Goal: Task Accomplishment & Management: Manage account settings

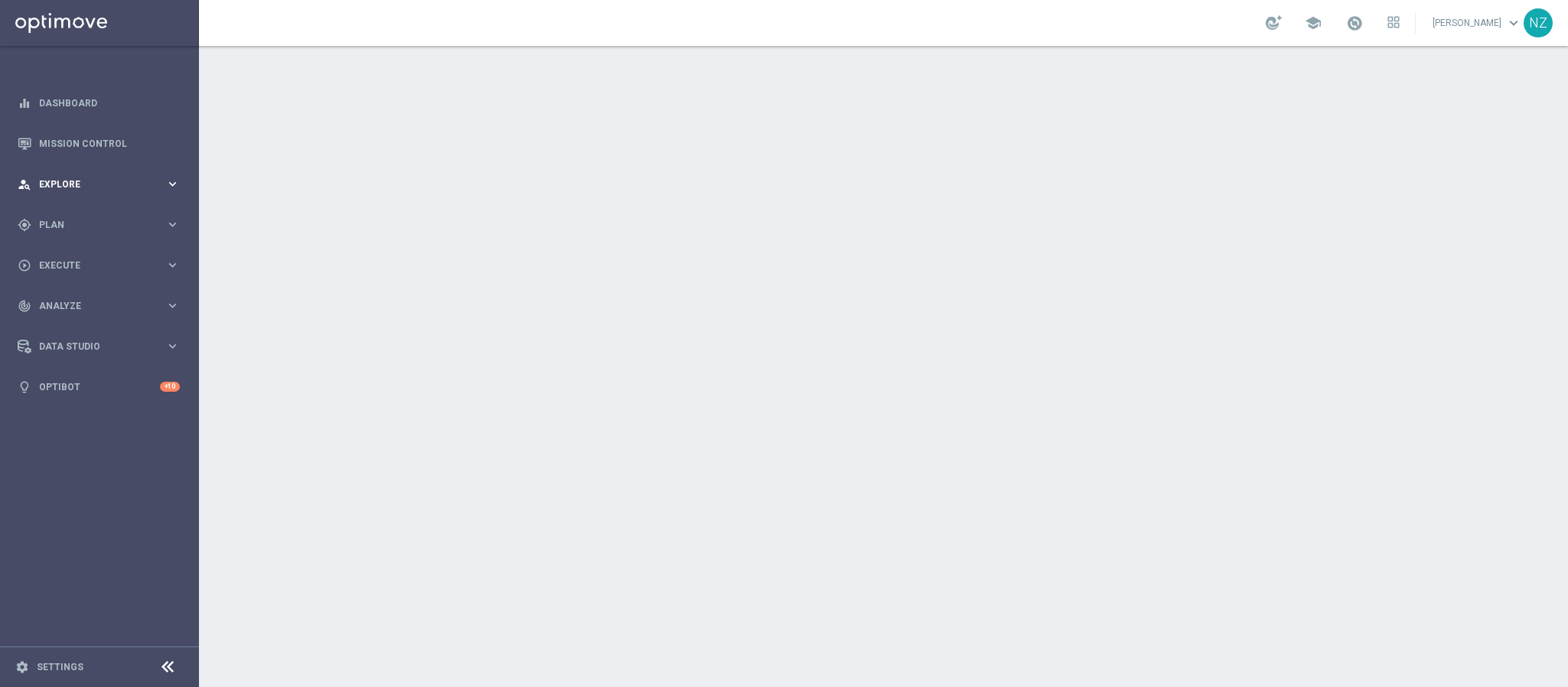
click at [88, 180] on span "Explore" at bounding box center [102, 185] width 126 height 9
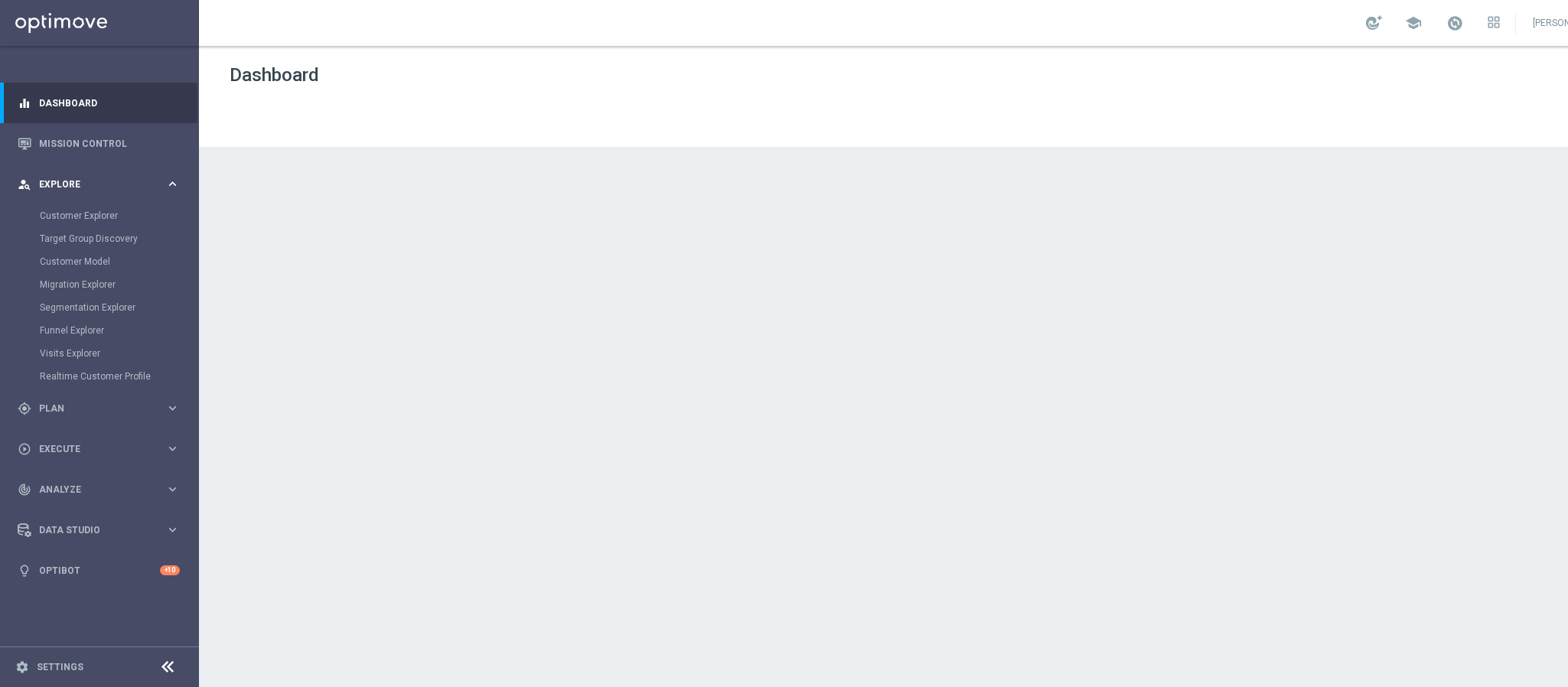
click at [88, 180] on span "Explore" at bounding box center [102, 185] width 126 height 9
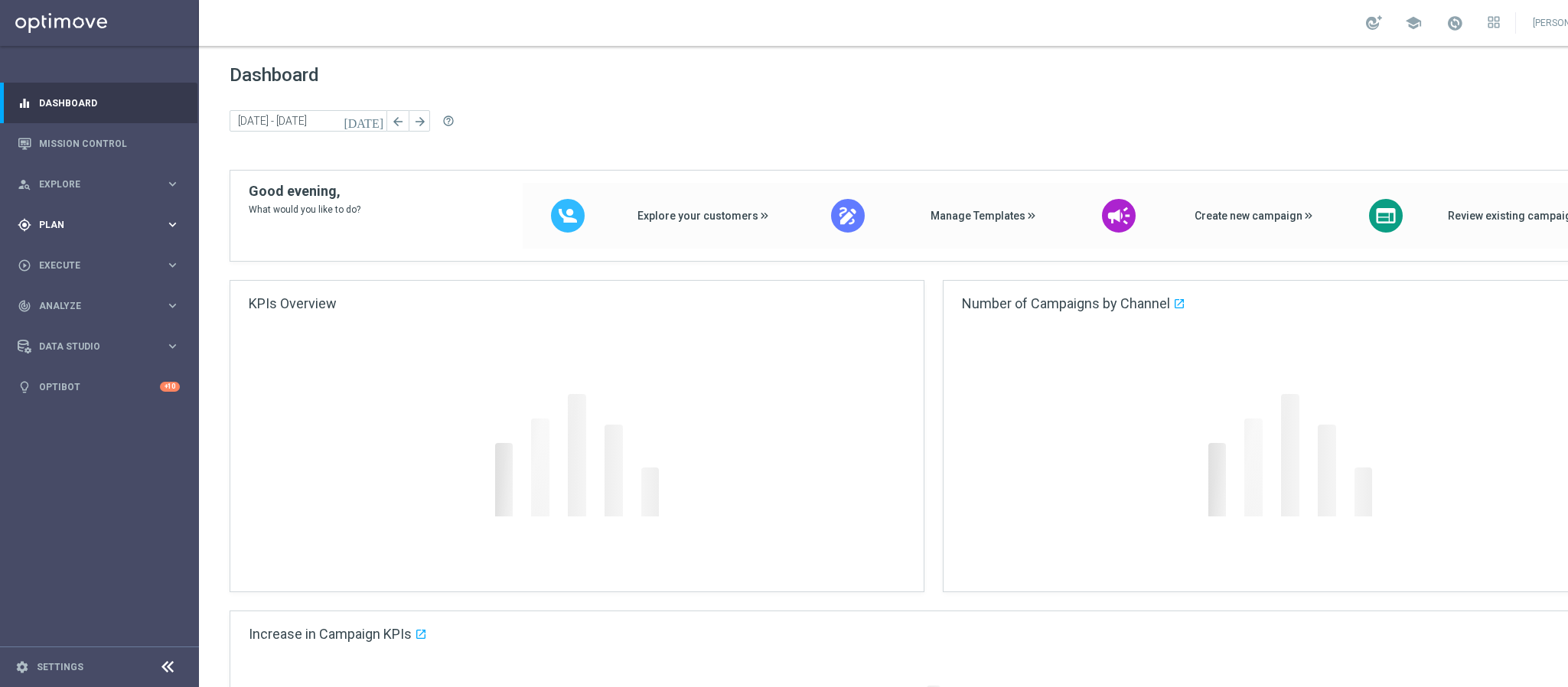
click at [71, 235] on div "gps_fixed Plan keyboard_arrow_right" at bounding box center [98, 225] width 198 height 41
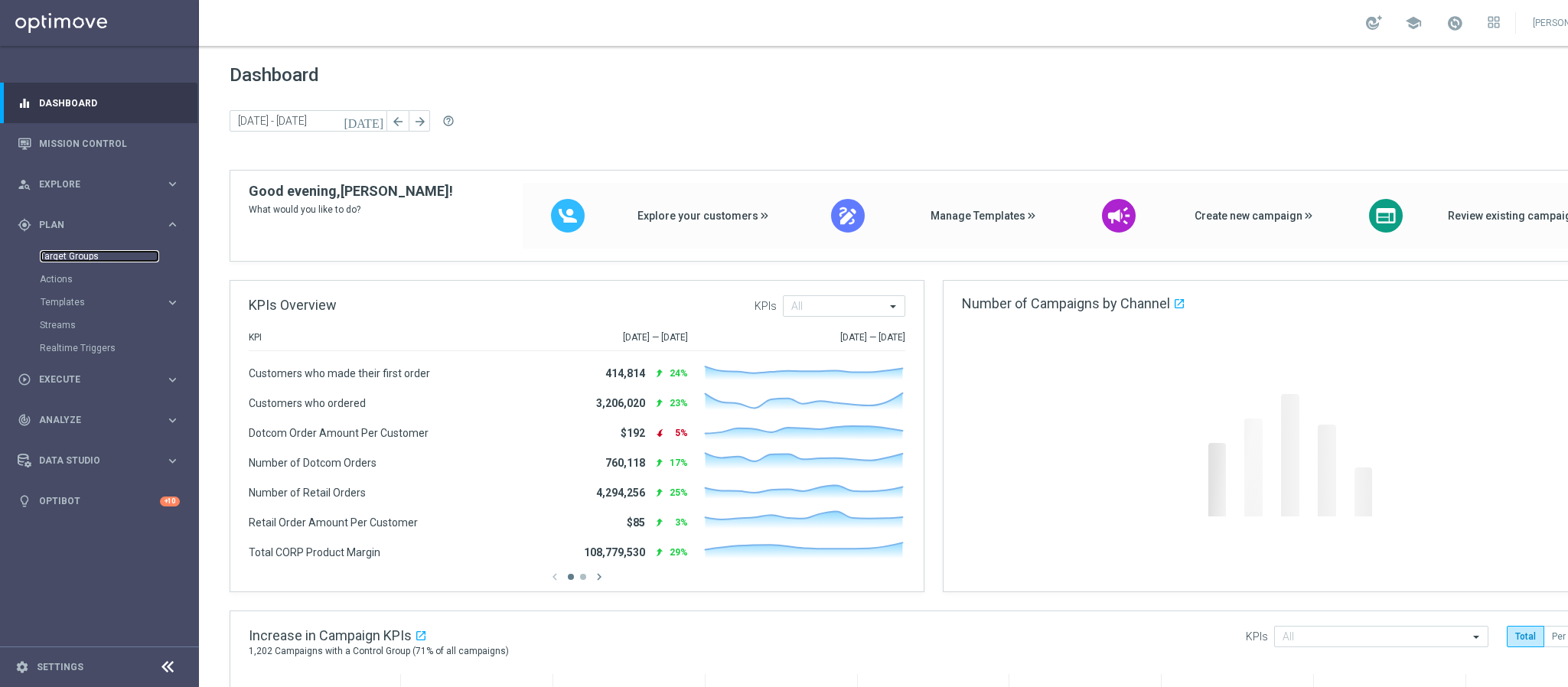
click at [74, 253] on link "Target Groups" at bounding box center [100, 257] width 120 height 13
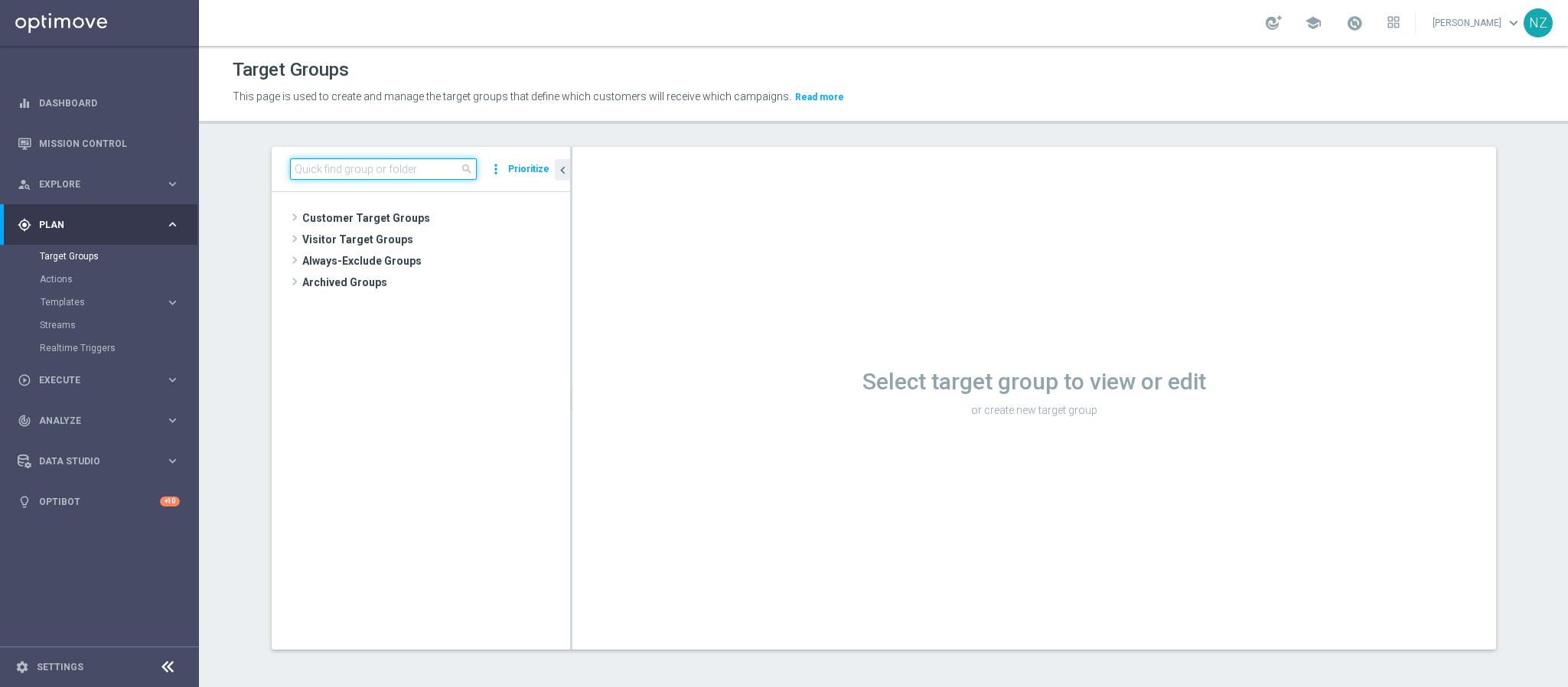
click at [361, 161] on input at bounding box center [383, 168] width 187 height 21
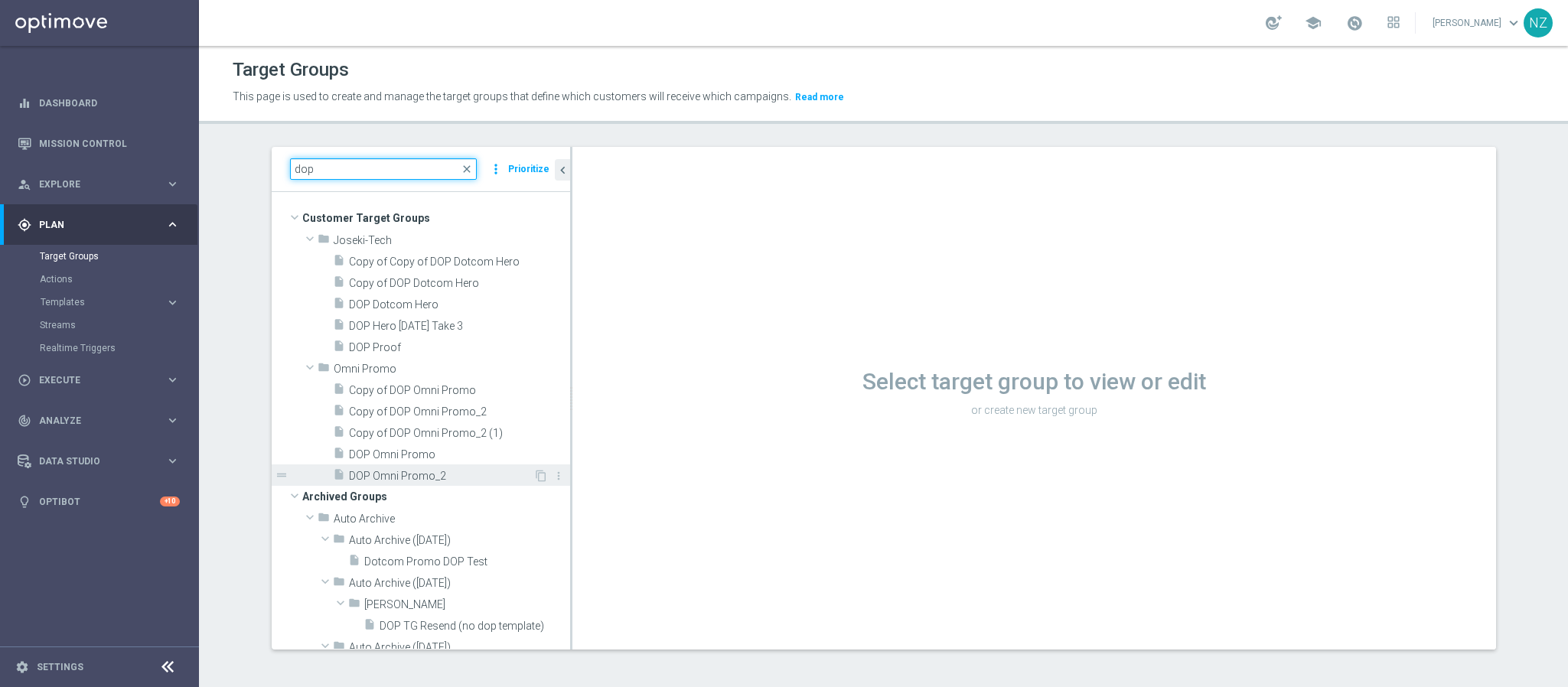
type input "dop"
click at [413, 471] on span "DOP Omni Promo_2" at bounding box center [441, 476] width 184 height 13
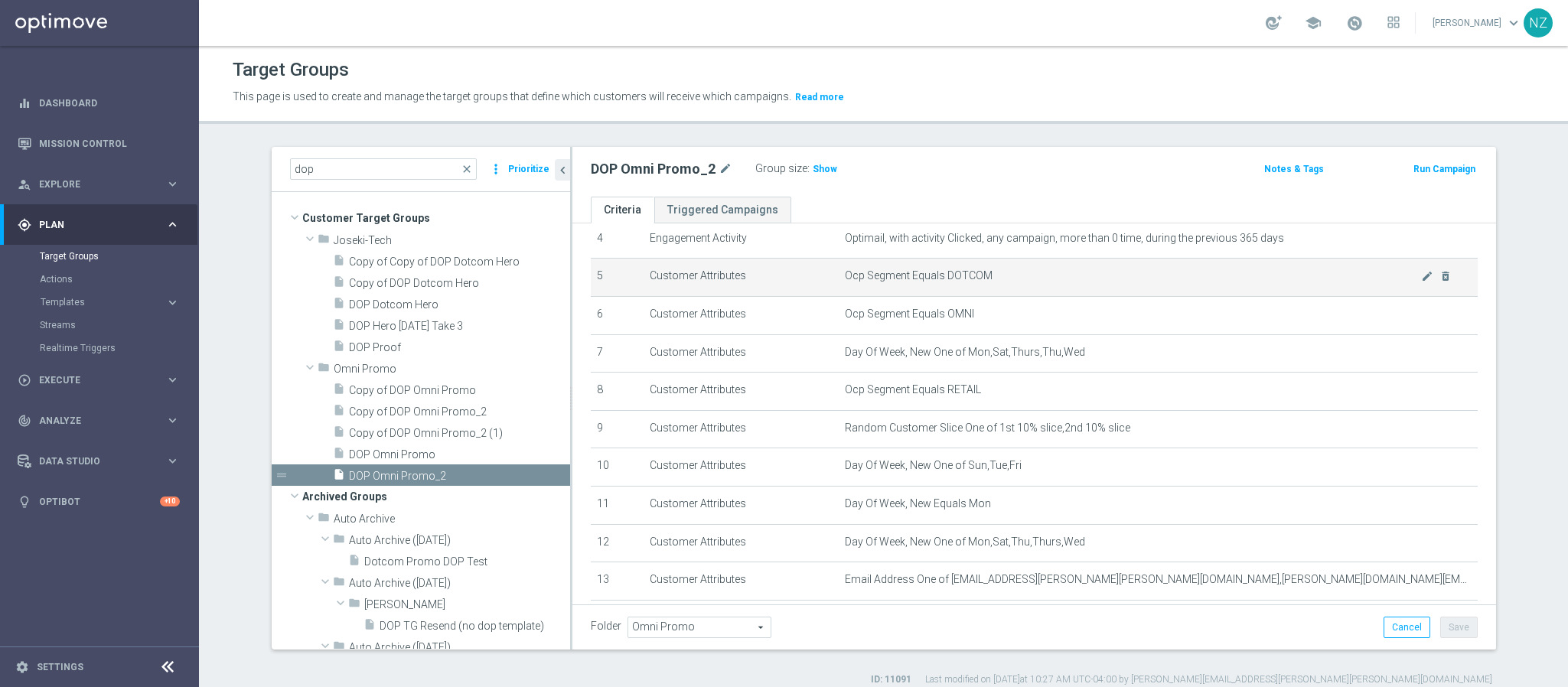
scroll to position [230, 0]
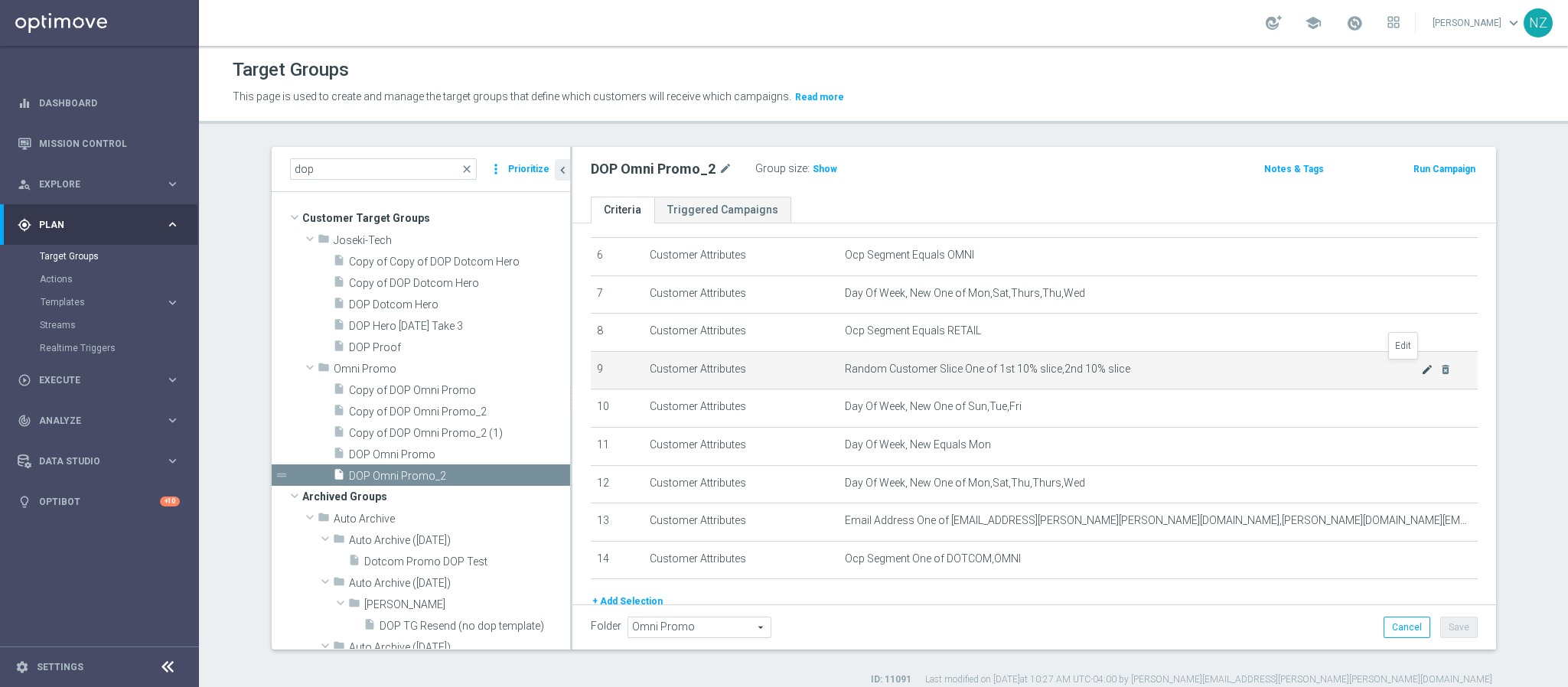
click at [1422, 366] on icon "mode_edit" at bounding box center [1428, 370] width 13 height 13
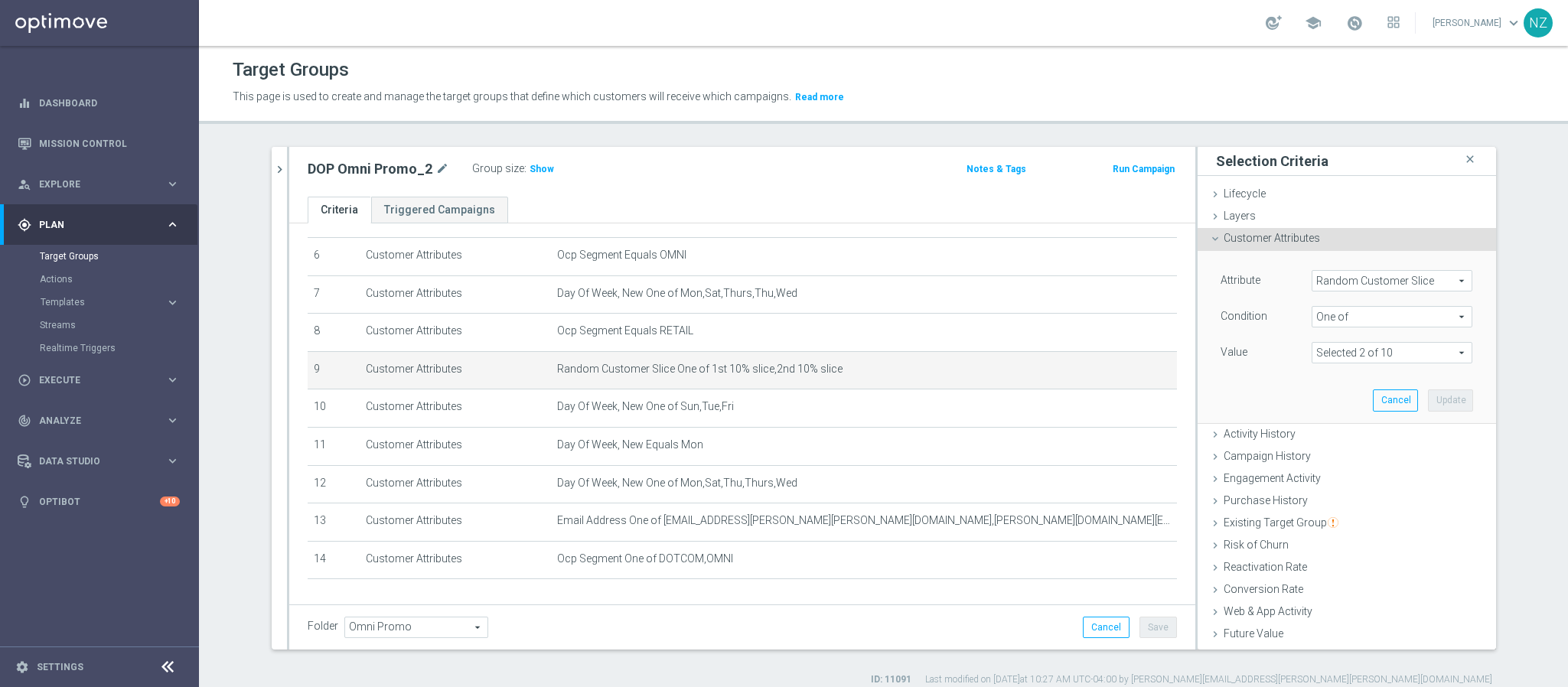
click at [1355, 354] on span at bounding box center [1392, 353] width 159 height 20
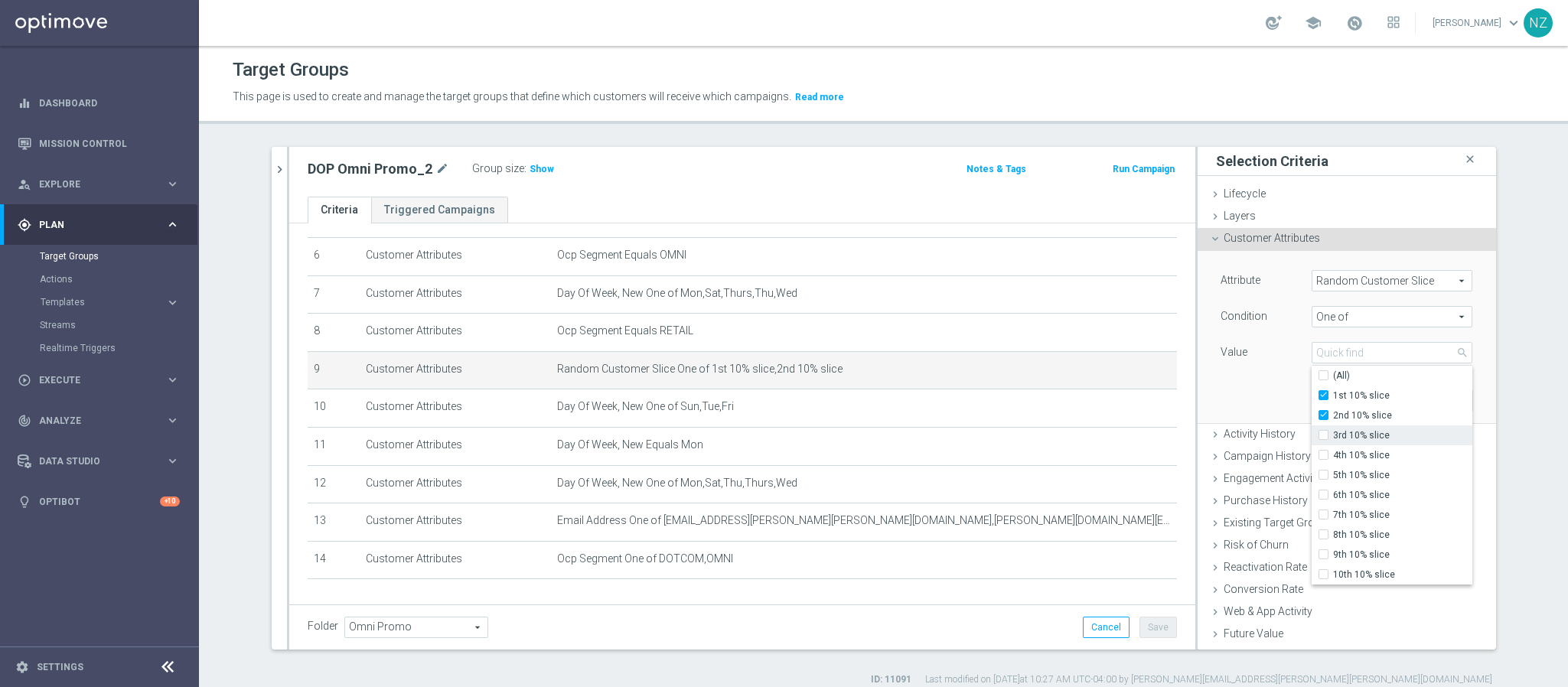
click at [1340, 437] on span "3rd 10% slice" at bounding box center [1403, 436] width 139 height 13
click at [1333, 437] on input "3rd 10% slice" at bounding box center [1328, 435] width 10 height 10
checkbox input "true"
type input "Selected 3 of 10"
click at [1344, 450] on span "4th 10% slice" at bounding box center [1403, 456] width 139 height 13
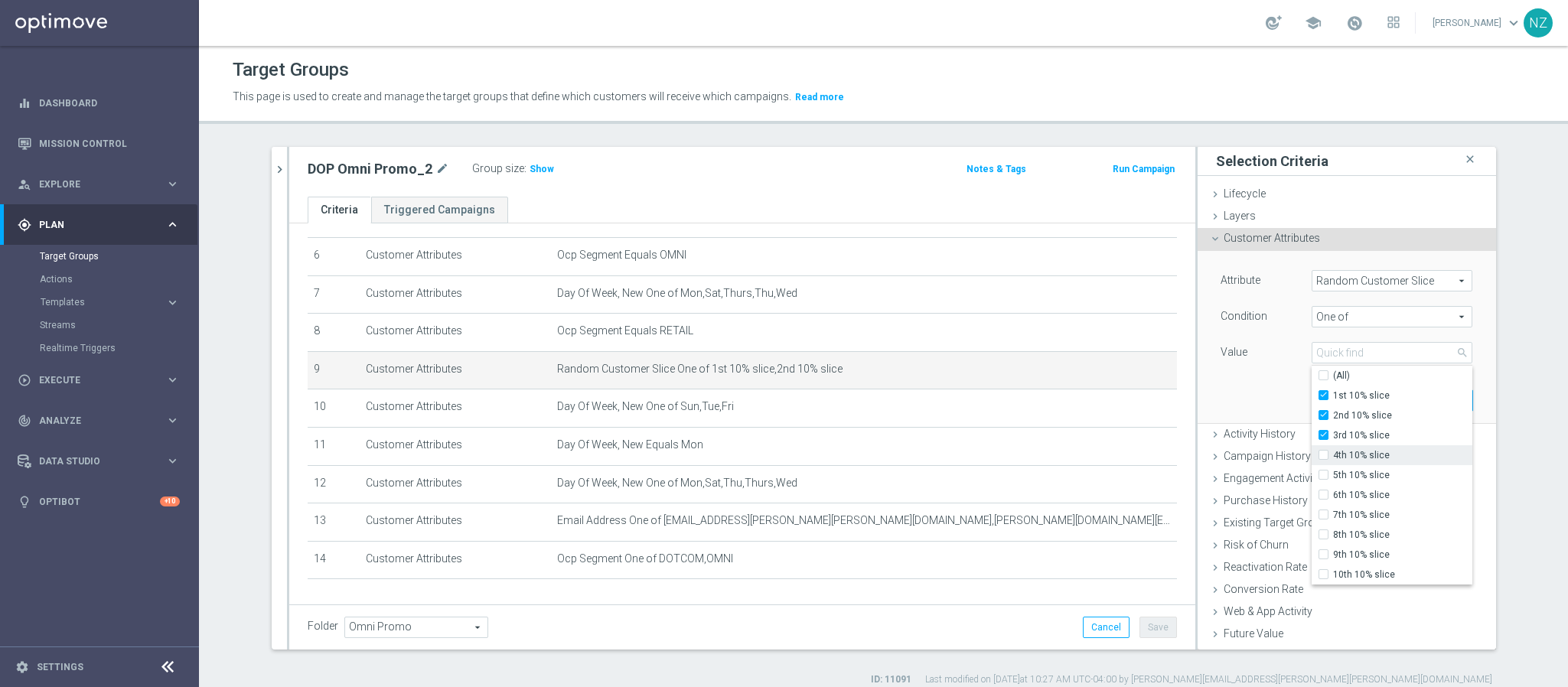
click at [1333, 451] on input "4th 10% slice" at bounding box center [1328, 456] width 10 height 10
checkbox input "true"
type input "Selected 4 of 10"
click at [1341, 468] on label "5th 10% slice" at bounding box center [1403, 475] width 139 height 20
click at [1333, 471] on input "5th 10% slice" at bounding box center [1328, 475] width 10 height 10
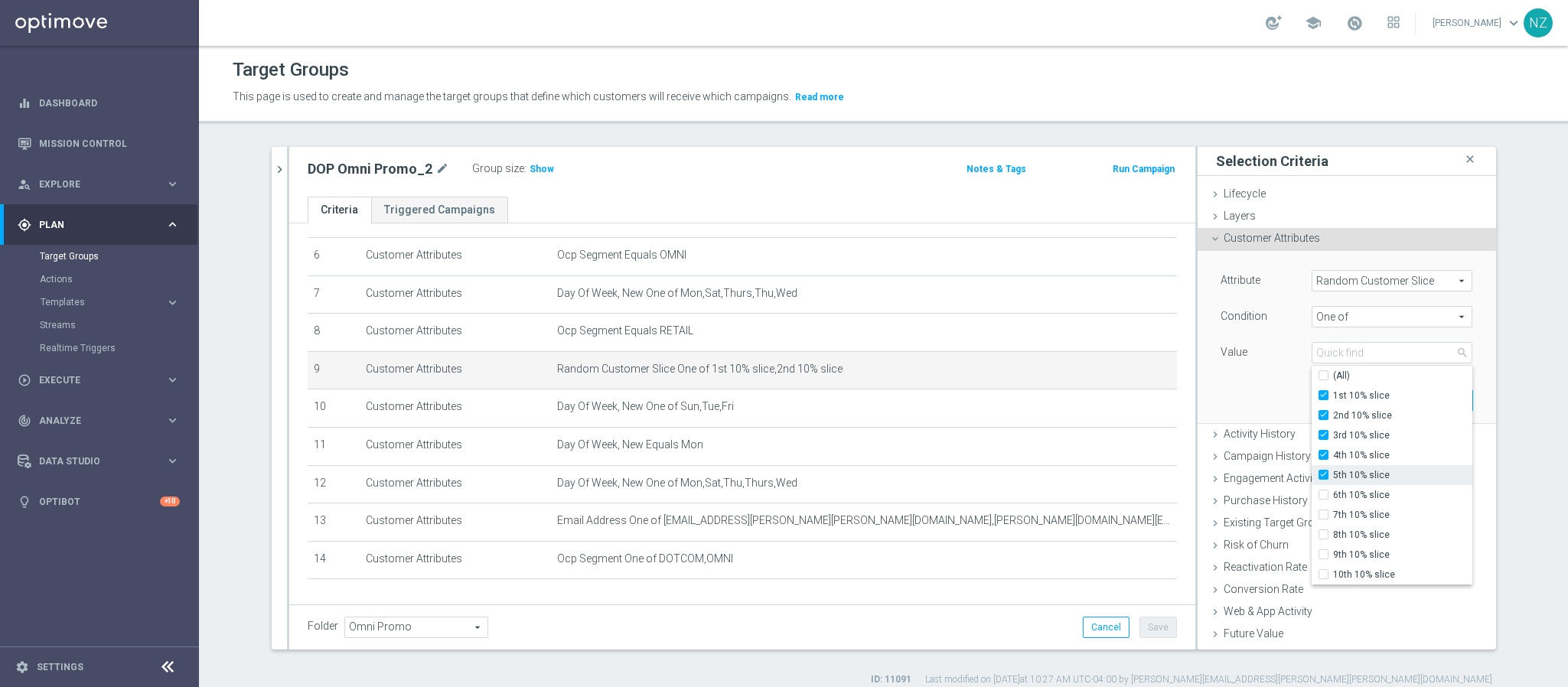
checkbox input "true"
type input "Selected 5 of 10"
click at [1209, 375] on div "Attribute Random Customer Slice Random Customer Slice arrow_drop_down search Co…" at bounding box center [1347, 337] width 276 height 172
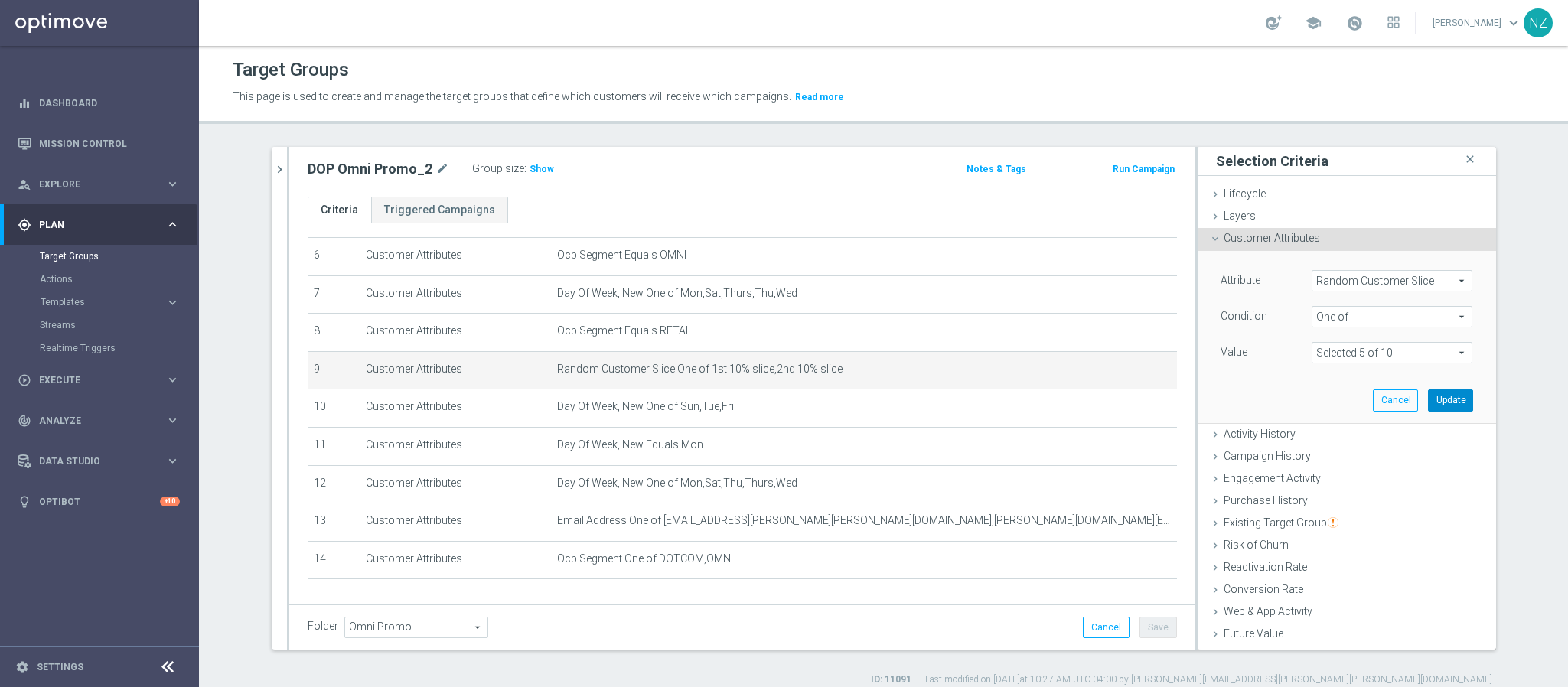
click at [1433, 397] on button "Update" at bounding box center [1451, 400] width 45 height 21
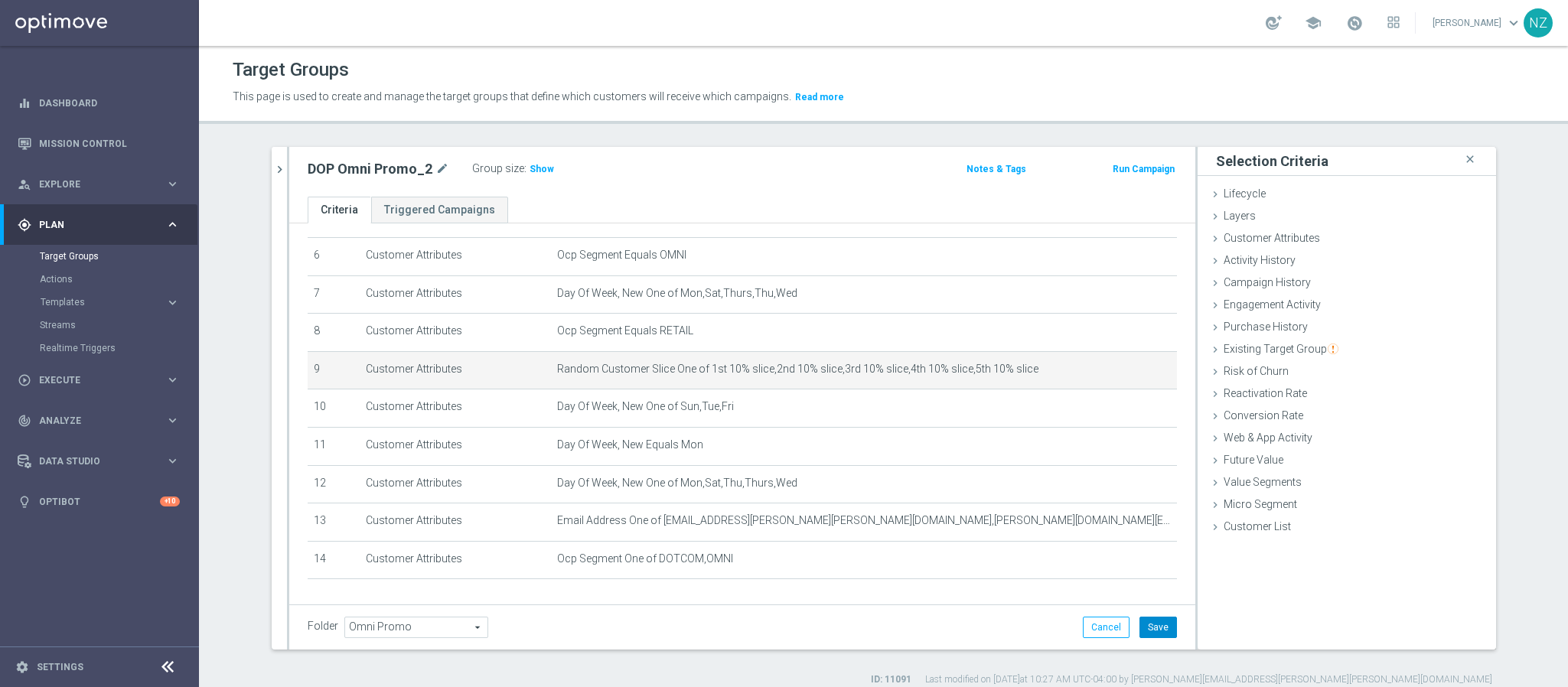
click at [1147, 629] on button "Save" at bounding box center [1159, 627] width 38 height 21
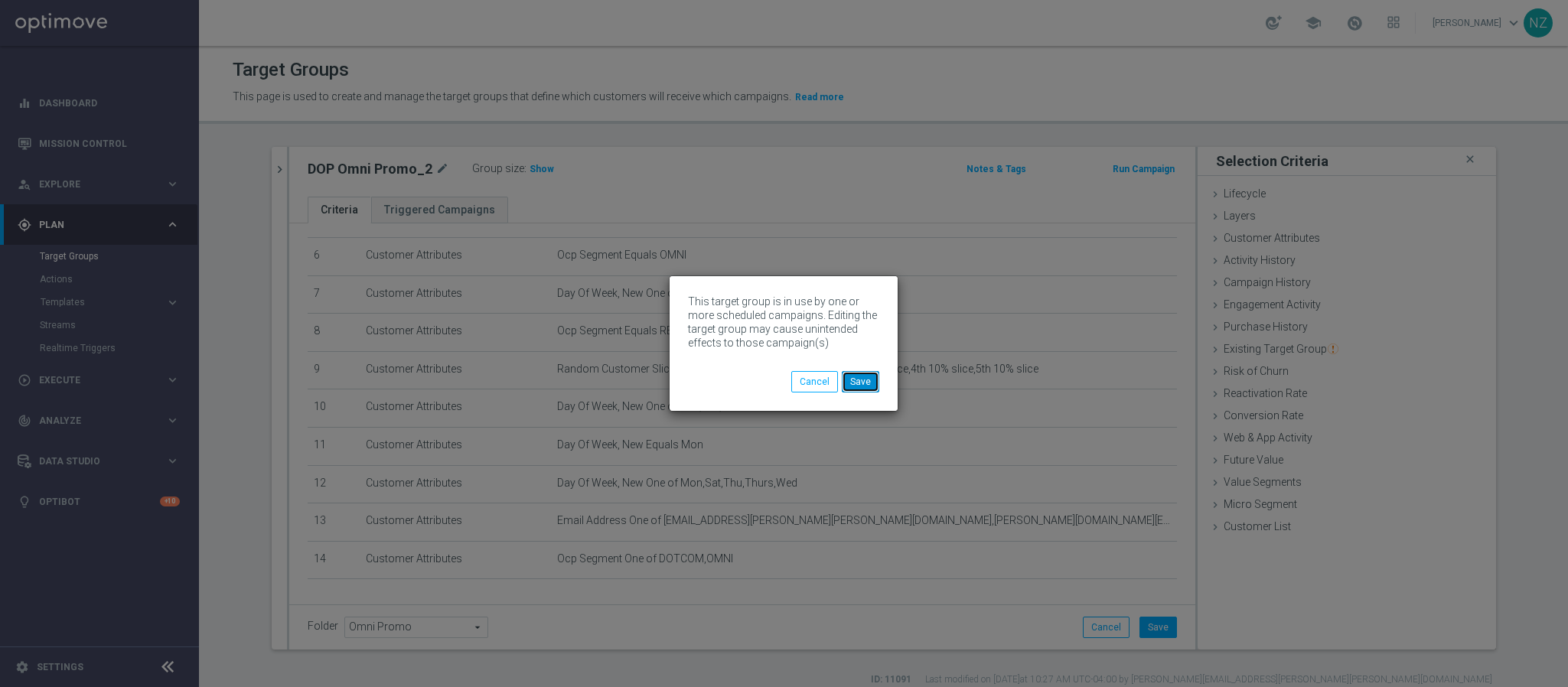
click at [871, 375] on button "Save" at bounding box center [861, 382] width 38 height 21
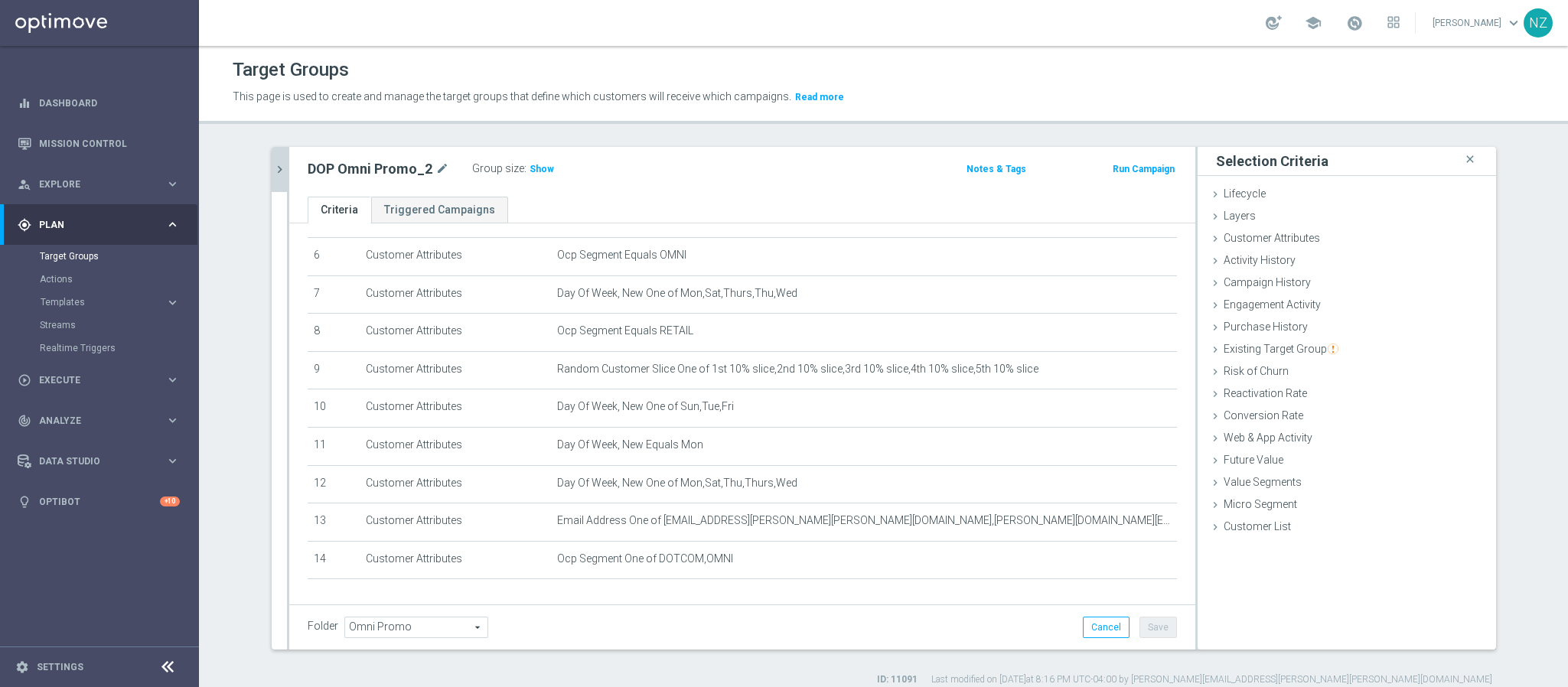
click at [272, 165] on icon "chevron_right" at bounding box center [279, 169] width 14 height 14
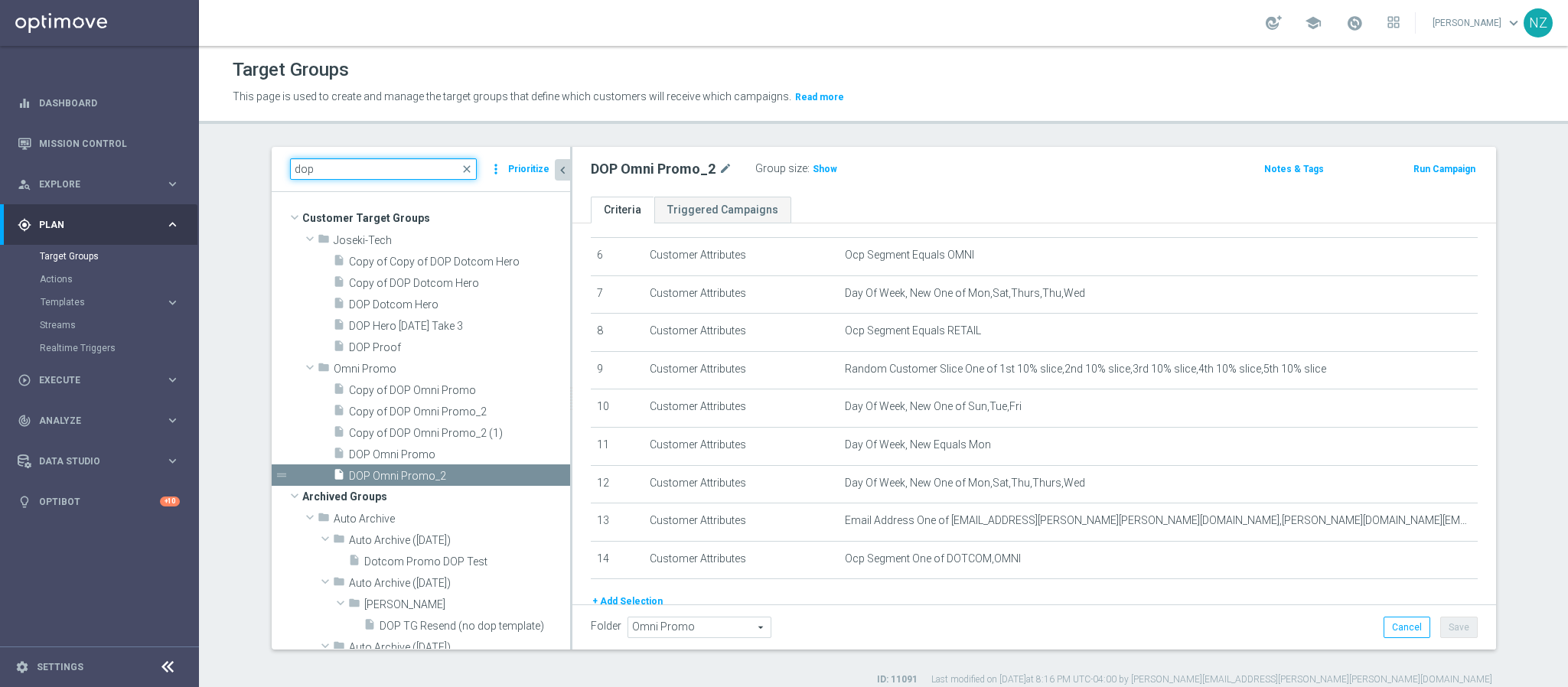
drag, startPoint x: 356, startPoint y: 164, endPoint x: 213, endPoint y: 164, distance: 143.0
click at [213, 164] on section "dop close more_vert Prioritize Customer Target Groups library_add create_new_fo…" at bounding box center [884, 417] width 1370 height 540
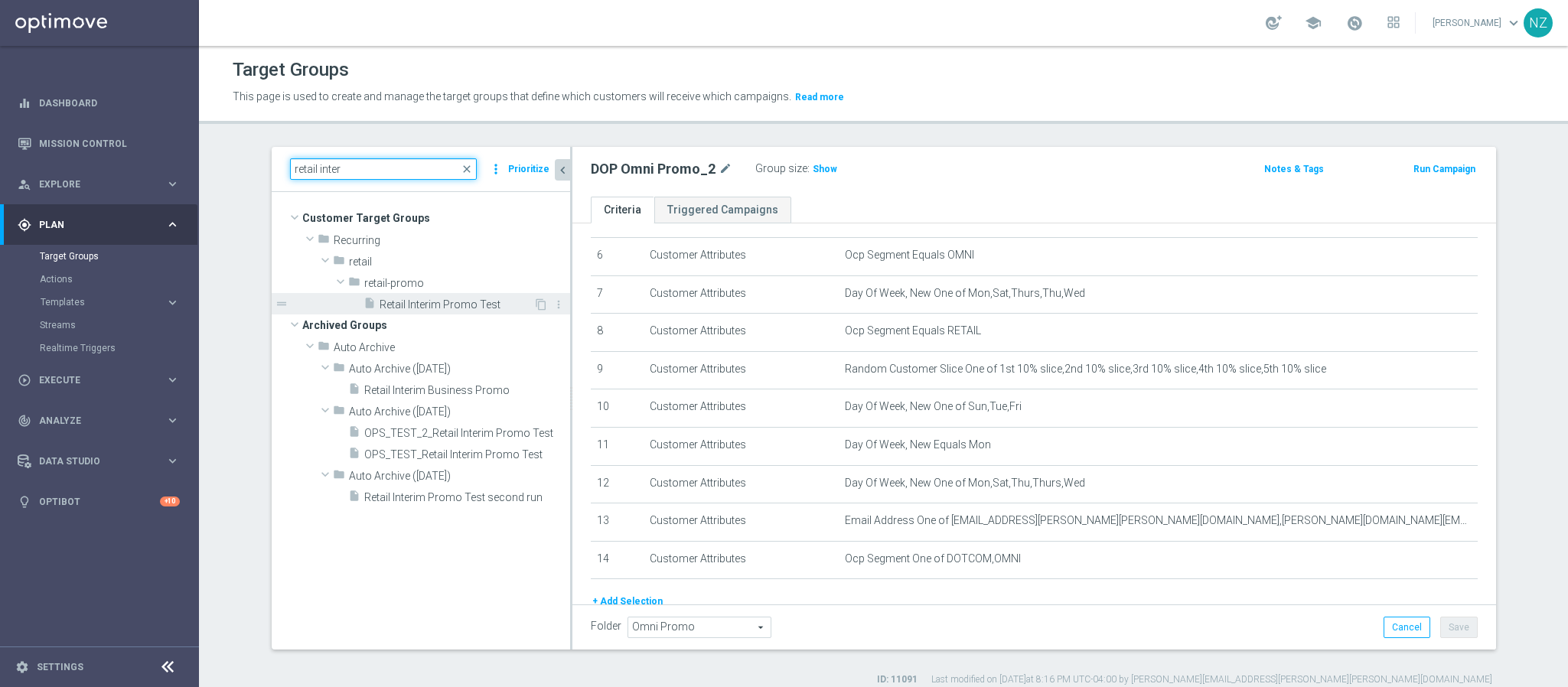
type input "retail inter"
click at [402, 305] on span "Retail Interim Promo Test" at bounding box center [456, 305] width 153 height 13
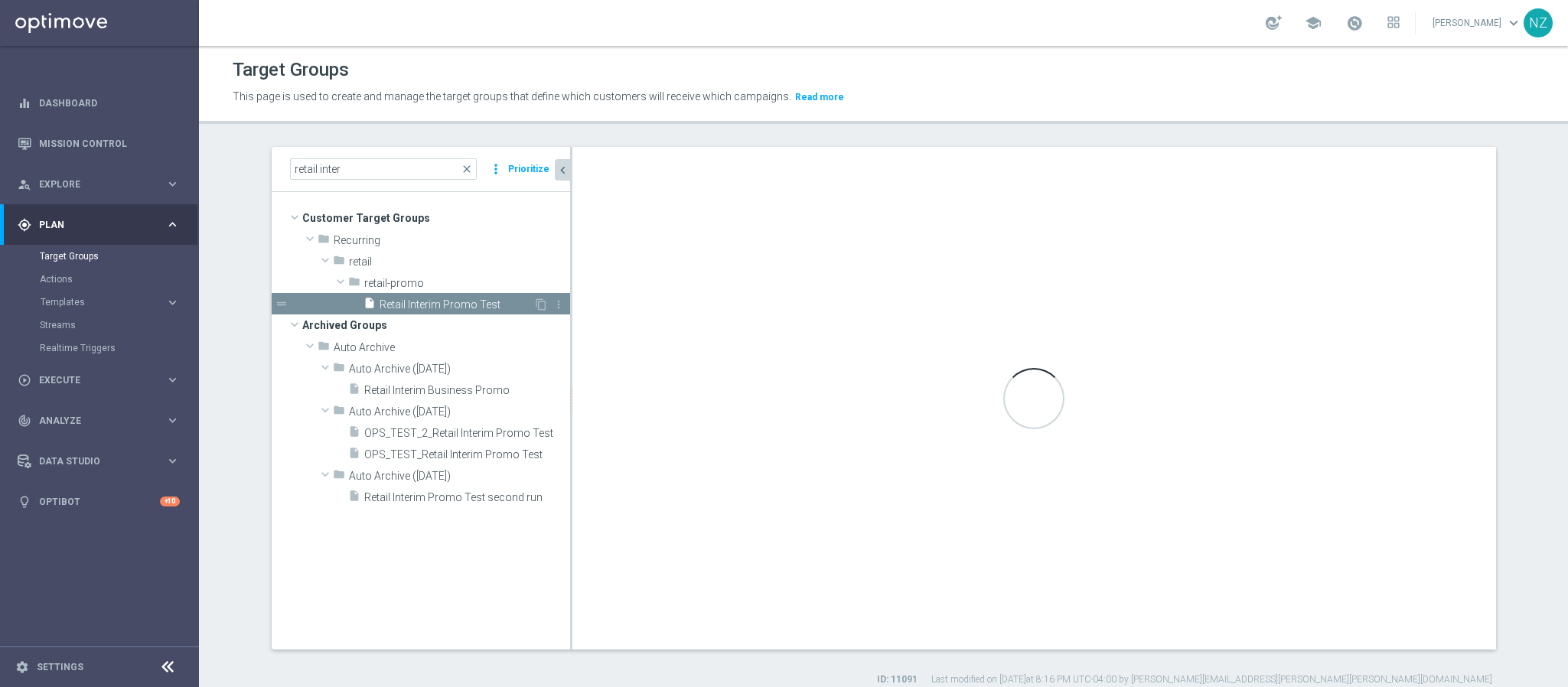
type textarea "((1 or (5 and 6 and (8 or 7))) and 2 and 3) or 4"
type input "retail-promo"
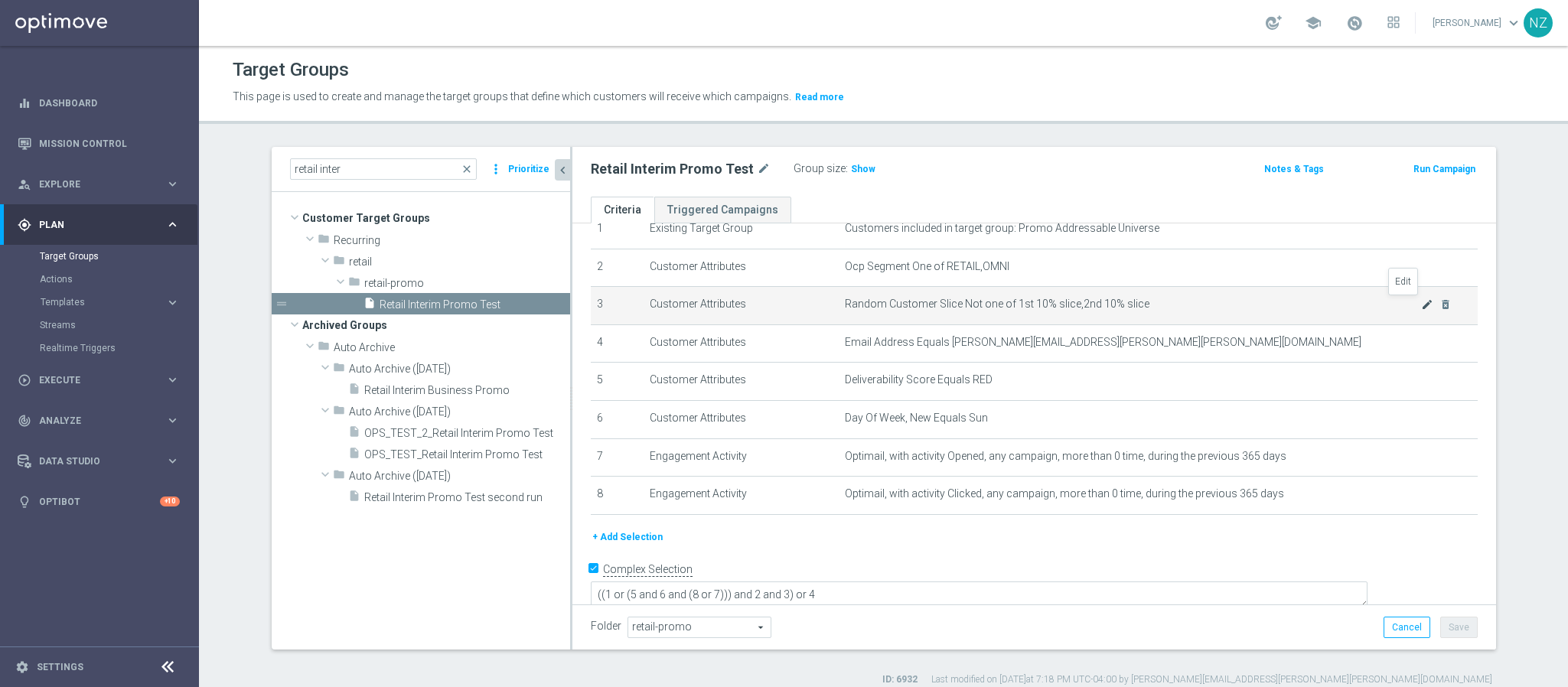
click at [1422, 301] on icon "mode_edit" at bounding box center [1428, 305] width 13 height 13
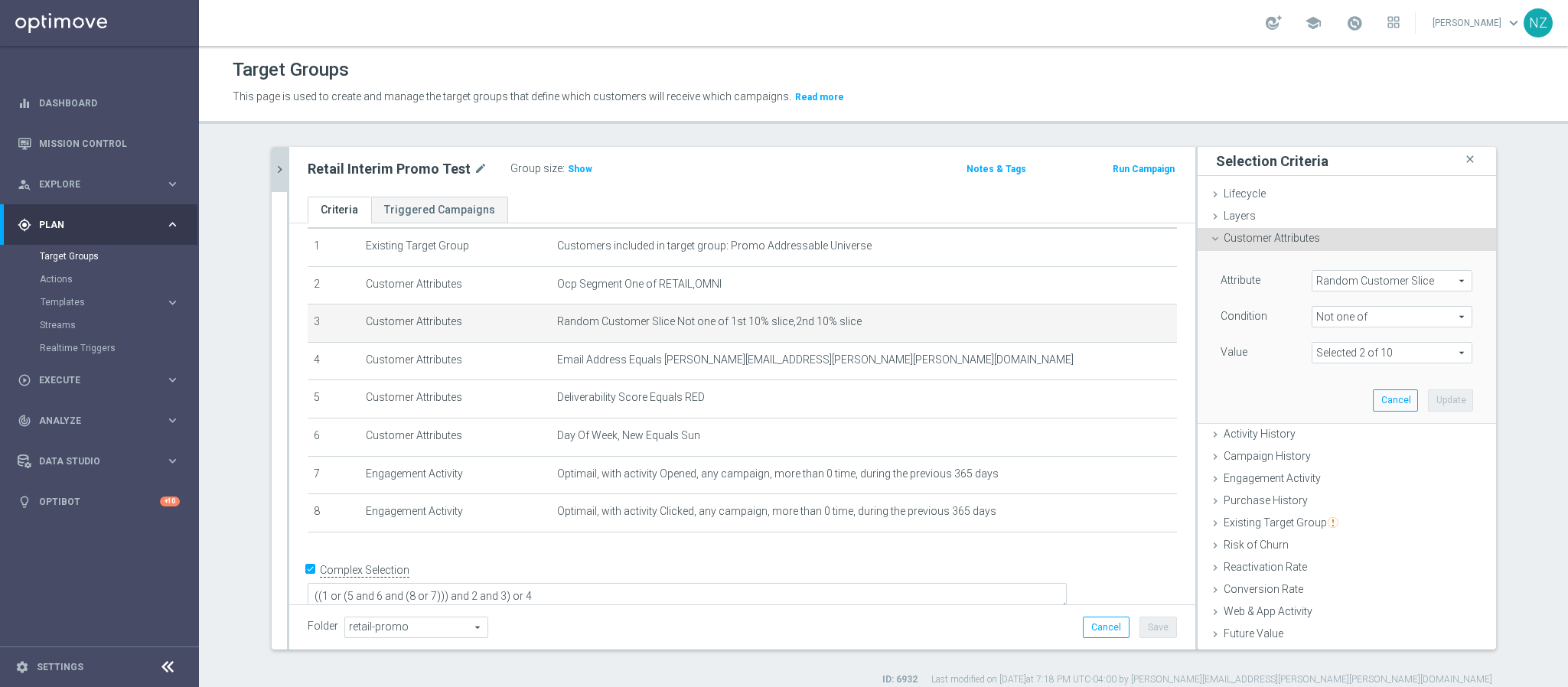
click at [1359, 353] on span at bounding box center [1392, 353] width 159 height 20
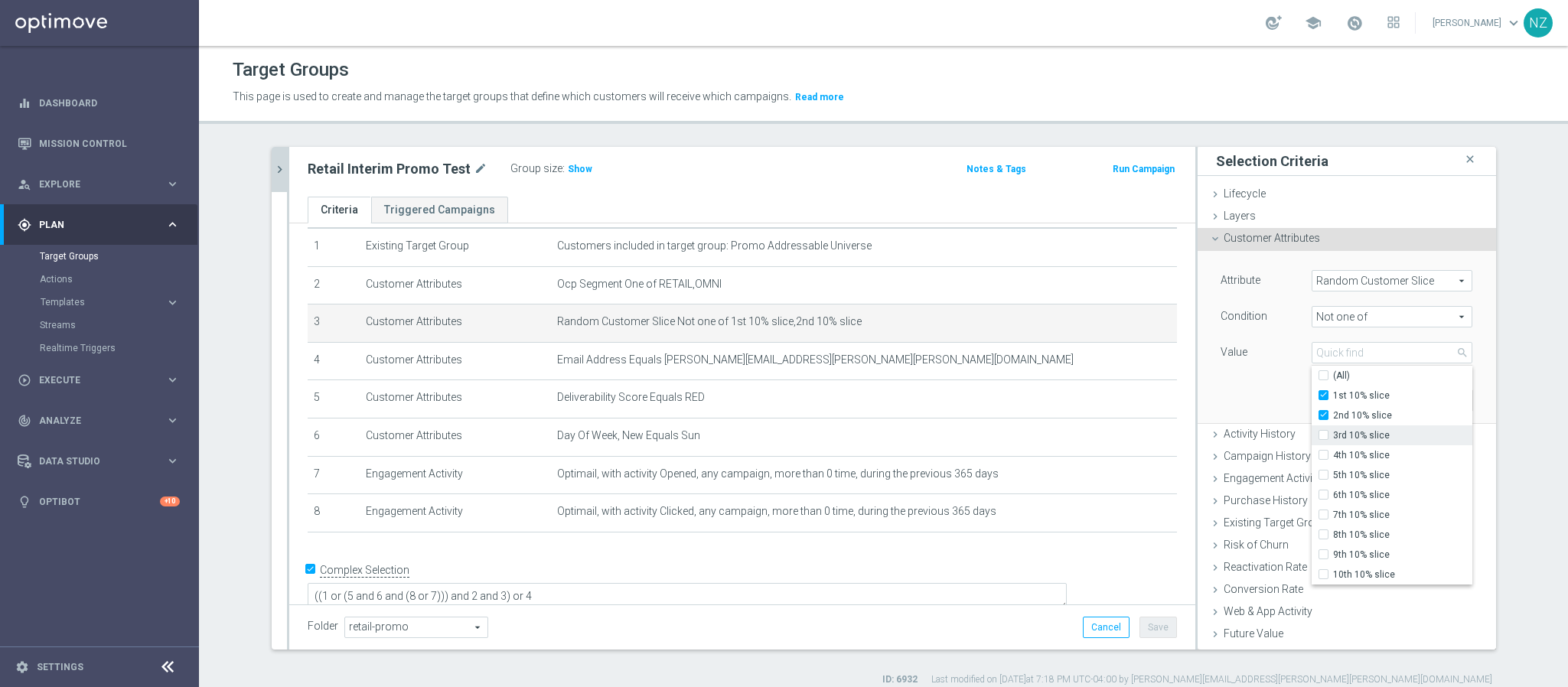
click at [1348, 441] on span "3rd 10% slice" at bounding box center [1403, 436] width 139 height 13
click at [1333, 441] on input "3rd 10% slice" at bounding box center [1328, 435] width 10 height 10
checkbox input "true"
type input "Selected 3 of 10"
click at [1348, 451] on span "4th 10% slice" at bounding box center [1403, 456] width 139 height 13
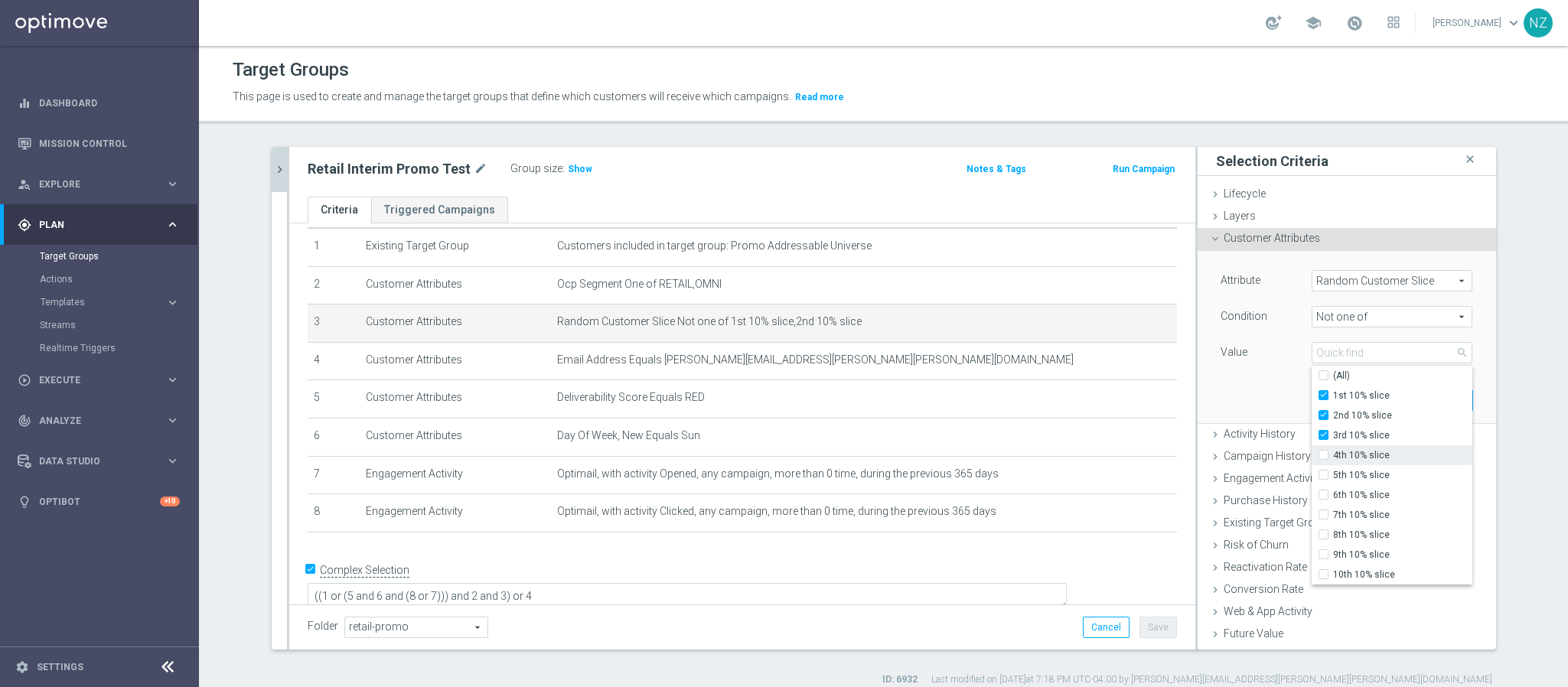
click at [1333, 451] on input "4th 10% slice" at bounding box center [1328, 456] width 10 height 10
checkbox input "true"
type input "Selected 4 of 10"
click at [1348, 471] on span "5th 10% slice" at bounding box center [1403, 475] width 139 height 13
click at [1333, 471] on input "5th 10% slice" at bounding box center [1328, 475] width 10 height 10
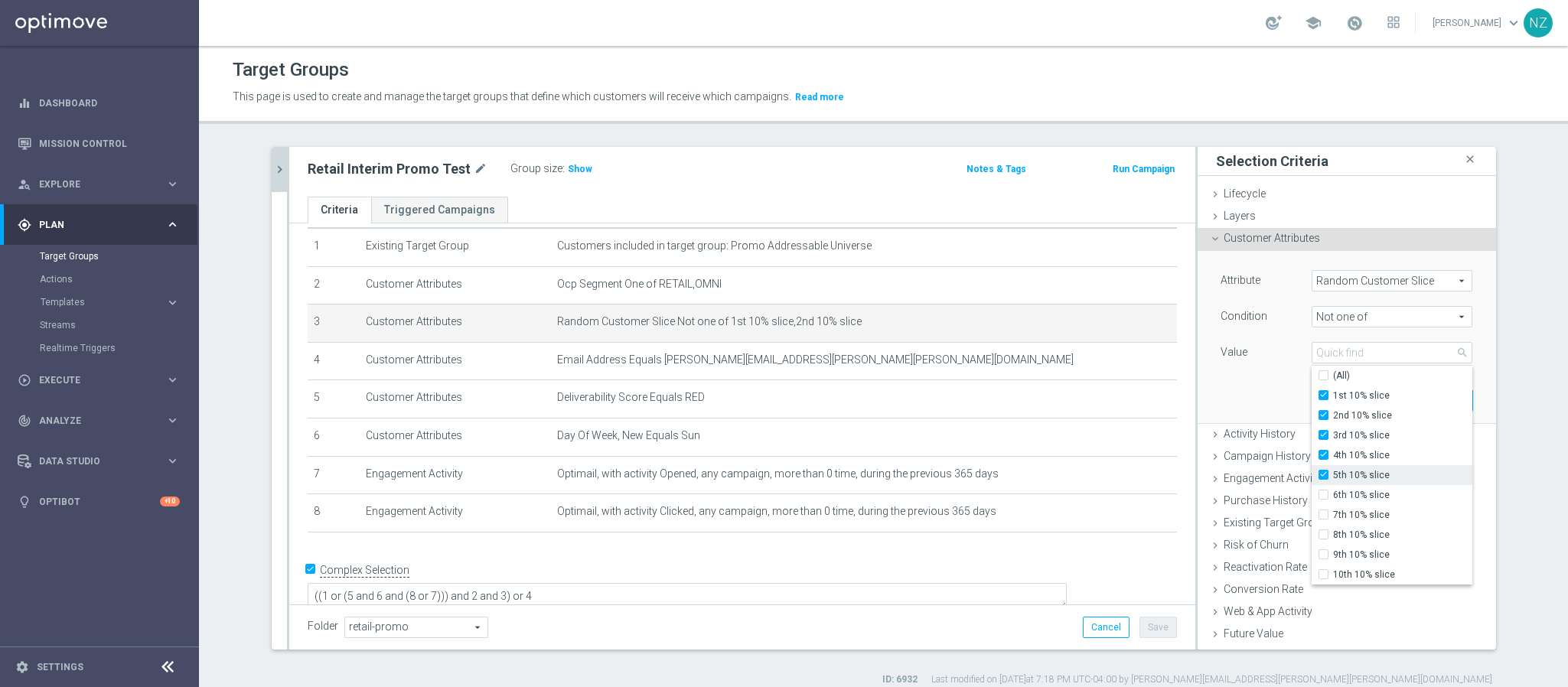
checkbox input "true"
type input "Selected 5 of 10"
click at [1209, 377] on div "Attribute Random Customer Slice Random Customer Slice arrow_drop_down search Co…" at bounding box center [1347, 337] width 276 height 172
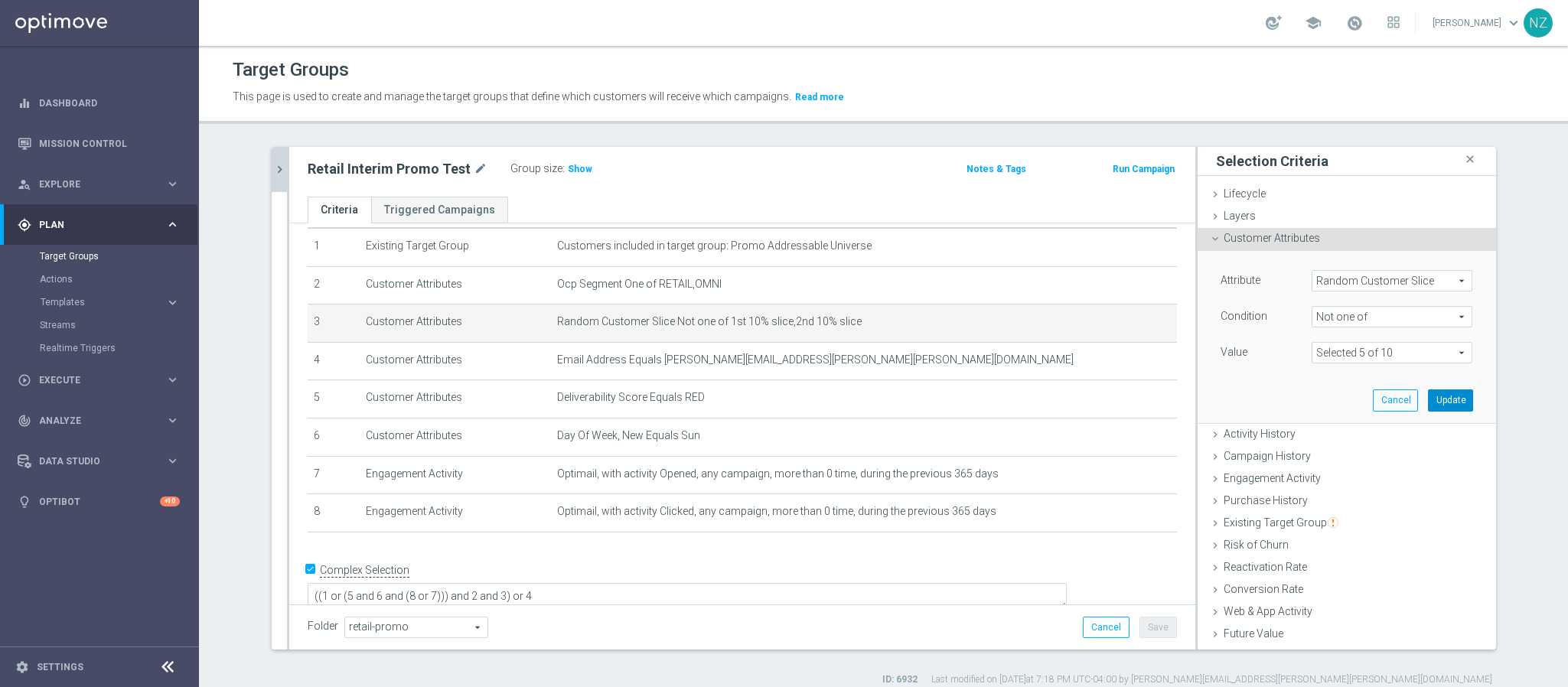
click at [1435, 401] on button "Update" at bounding box center [1451, 400] width 45 height 21
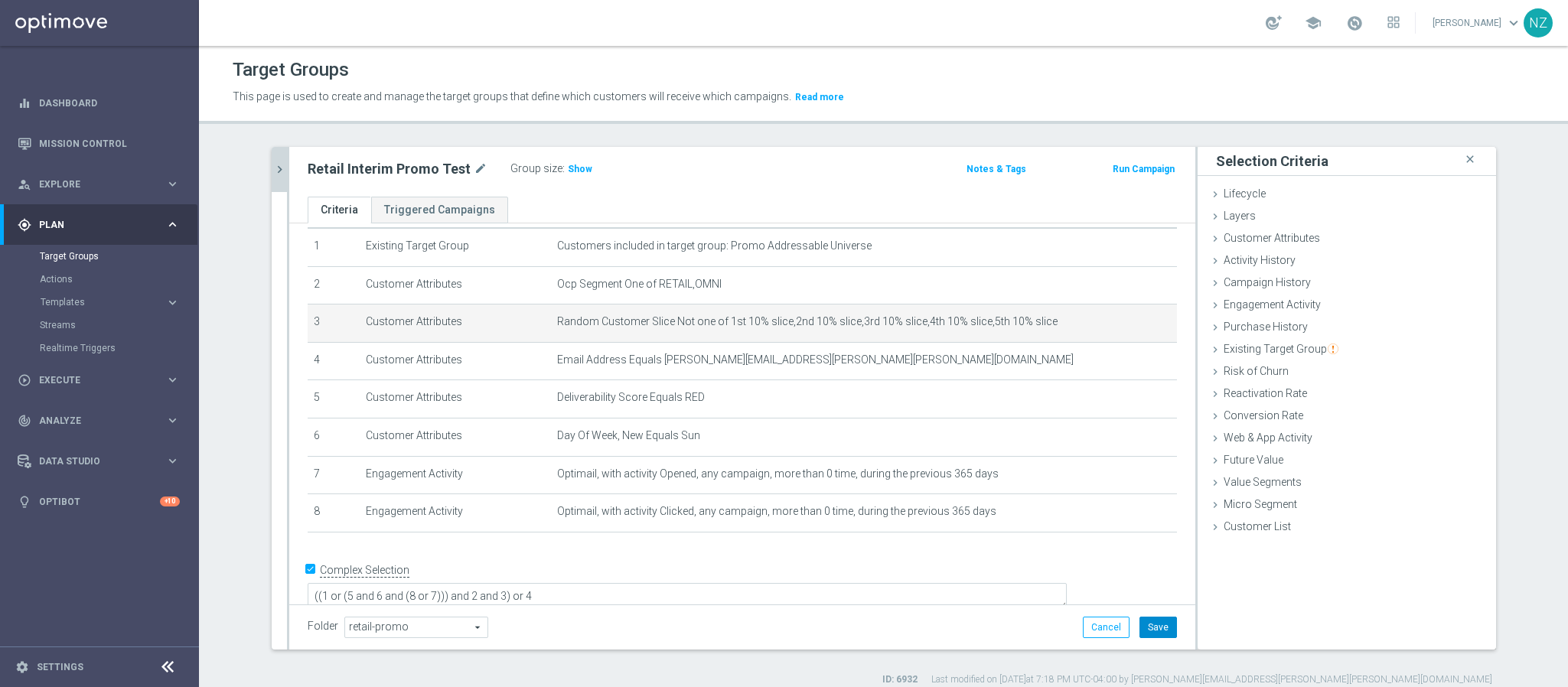
click at [1152, 625] on button "Save" at bounding box center [1159, 627] width 38 height 21
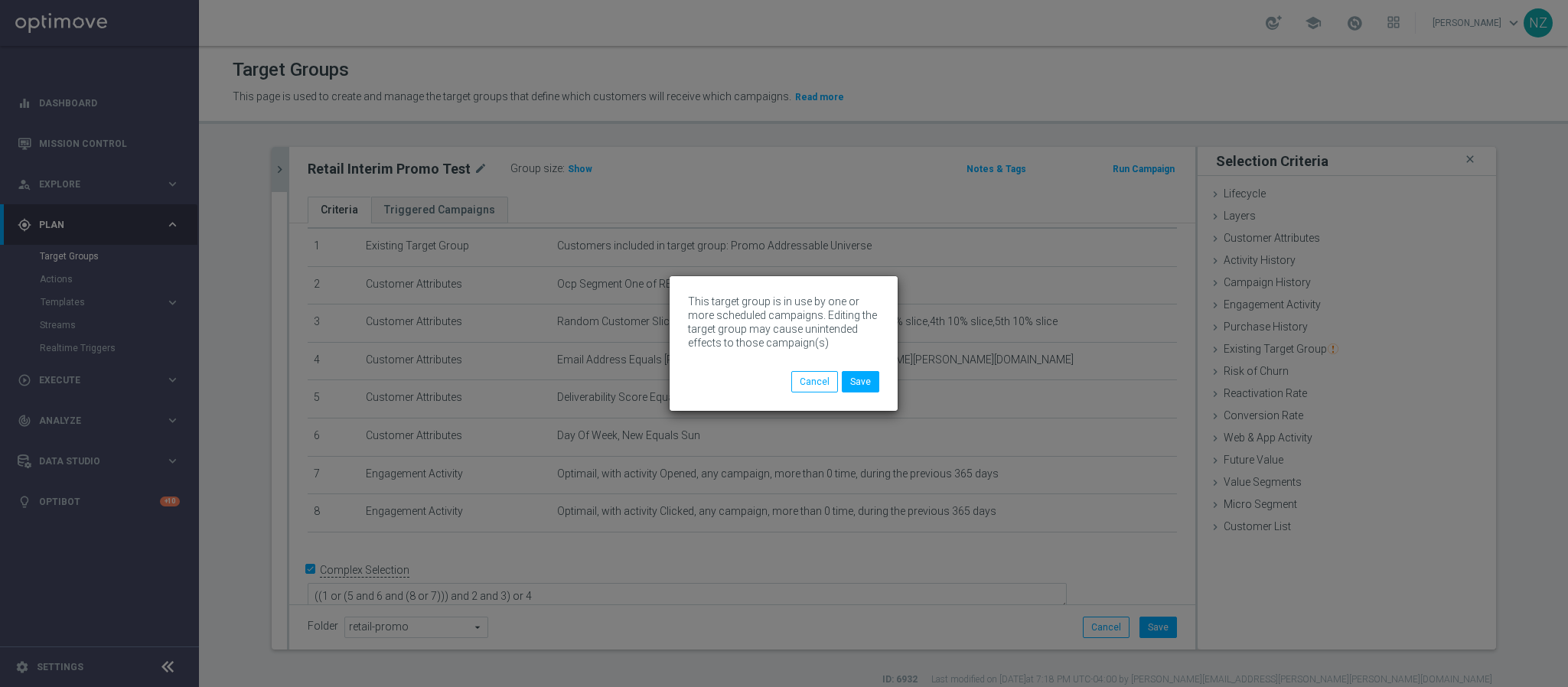
click at [884, 379] on div "This target group is in use by one or more scheduled campaigns. Editing the tar…" at bounding box center [784, 343] width 228 height 135
click at [866, 386] on button "Save" at bounding box center [861, 382] width 38 height 21
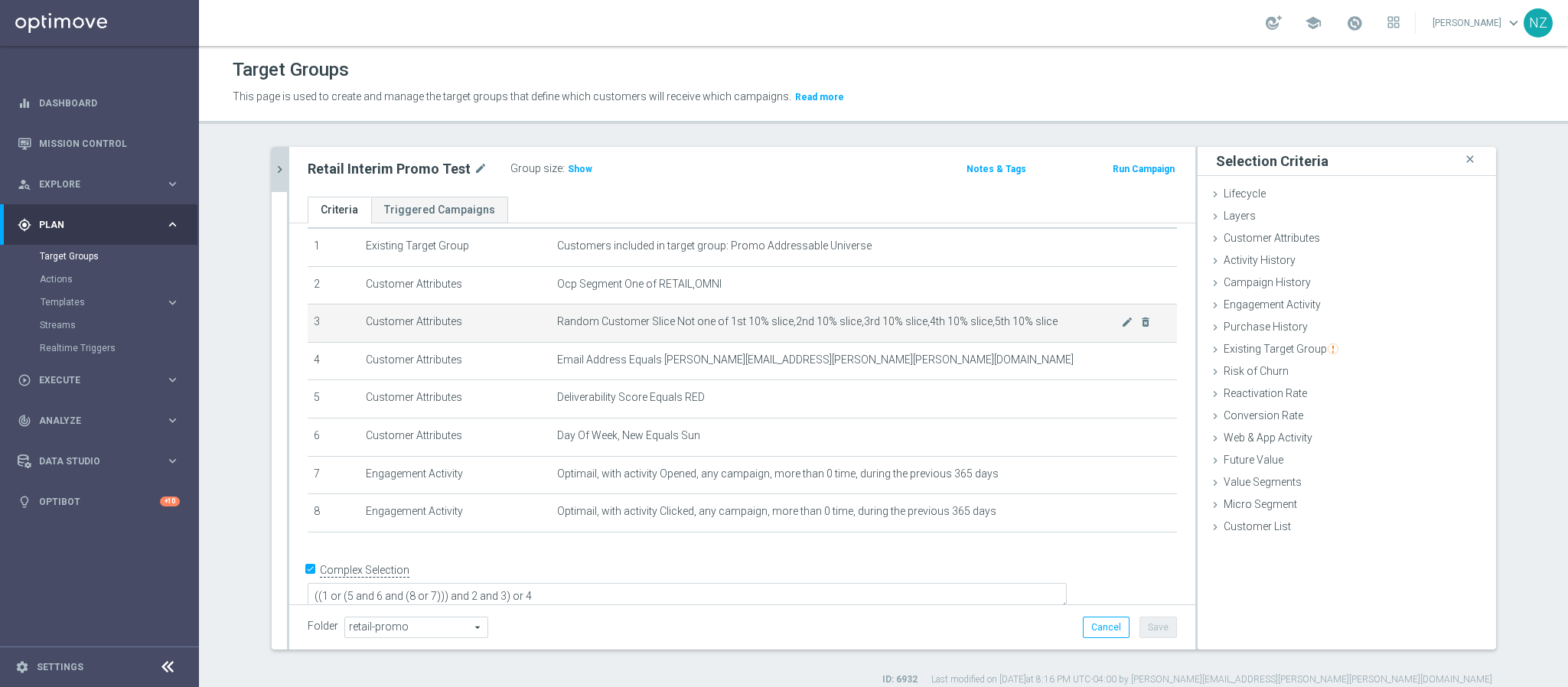
scroll to position [0, 0]
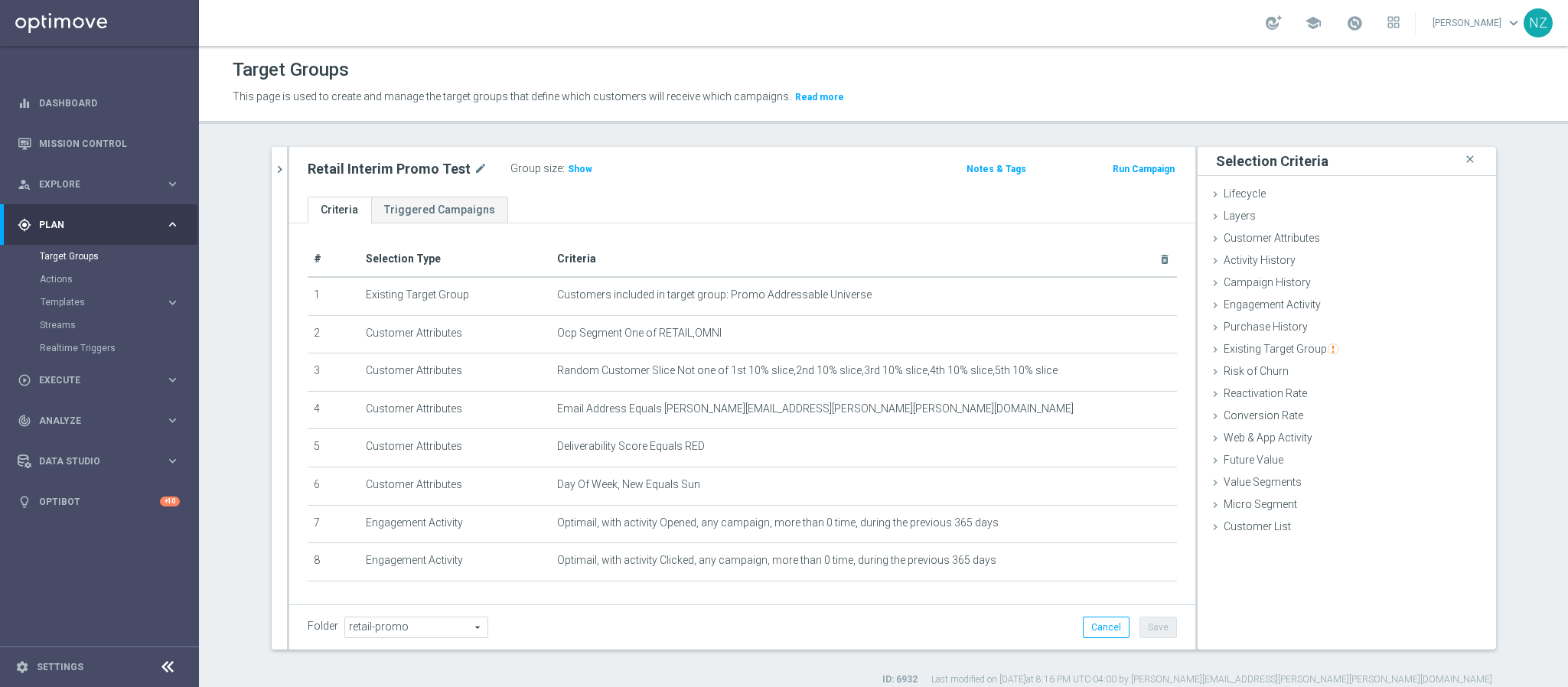
drag, startPoint x: 266, startPoint y: 165, endPoint x: 276, endPoint y: 166, distance: 10.0
click at [272, 165] on icon "chevron_right" at bounding box center [279, 169] width 14 height 14
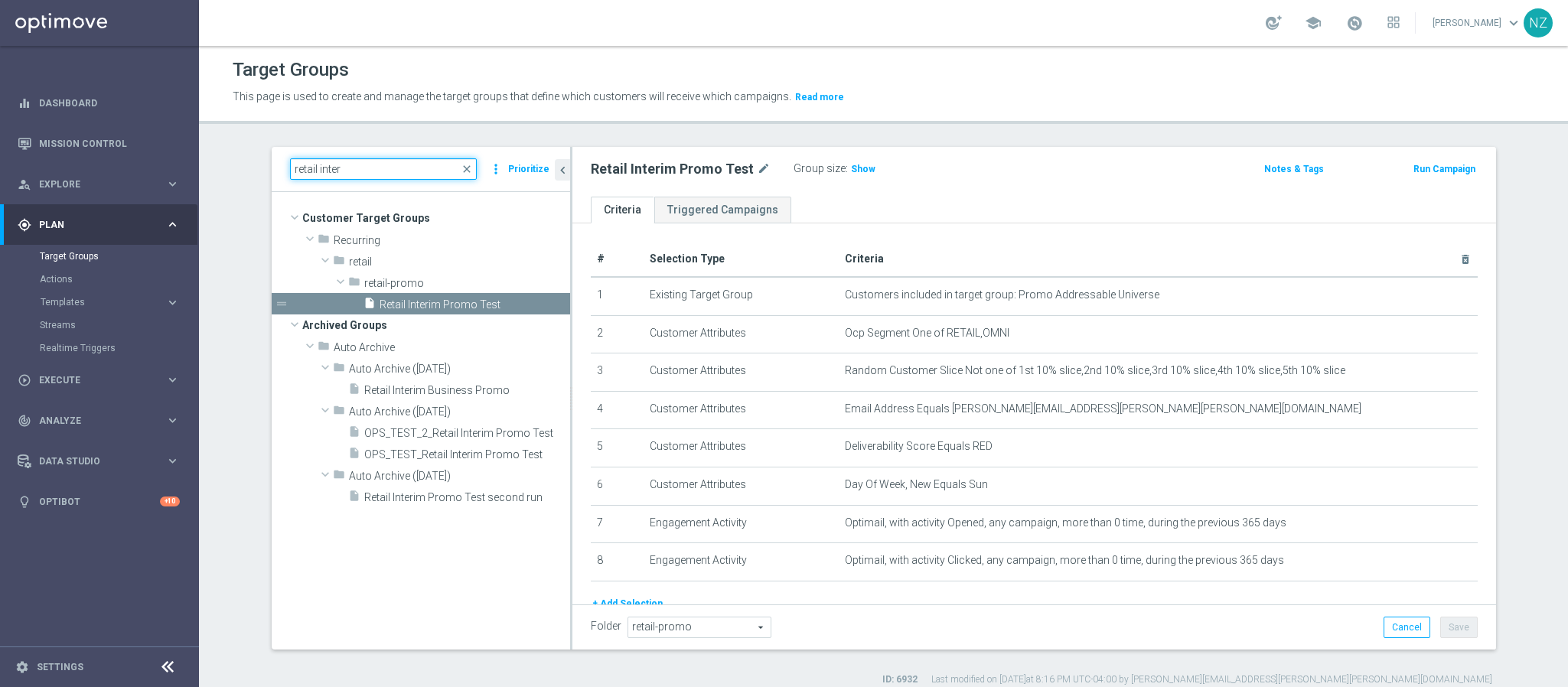
drag, startPoint x: 352, startPoint y: 168, endPoint x: 312, endPoint y: 168, distance: 40.0
click at [312, 168] on input "retail inter" at bounding box center [383, 168] width 187 height 21
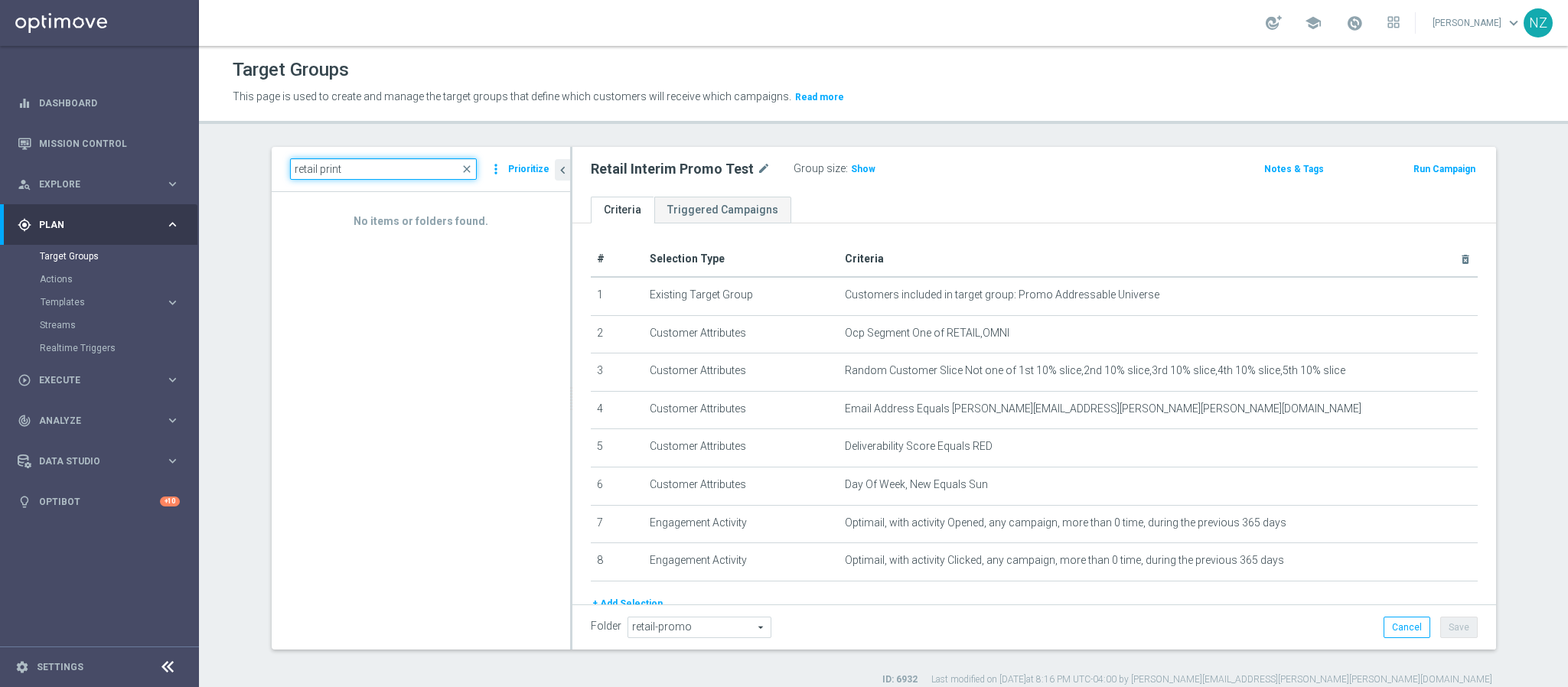
click at [312, 168] on input "retail print" at bounding box center [383, 168] width 187 height 21
drag, startPoint x: 358, startPoint y: 166, endPoint x: 159, endPoint y: 140, distance: 200.7
click at [159, 140] on main "equalizer Dashboard Mission Control" at bounding box center [784, 343] width 1568 height 687
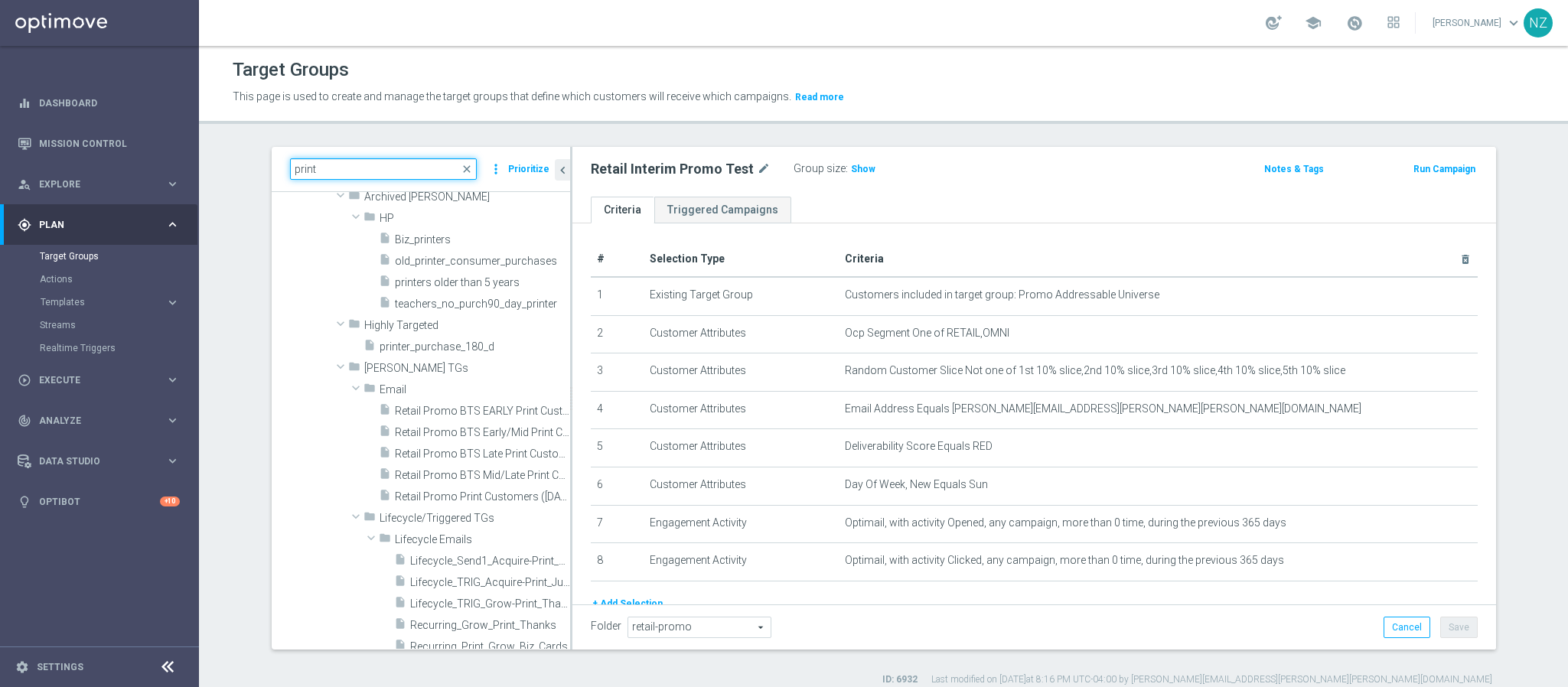
scroll to position [2067, 0]
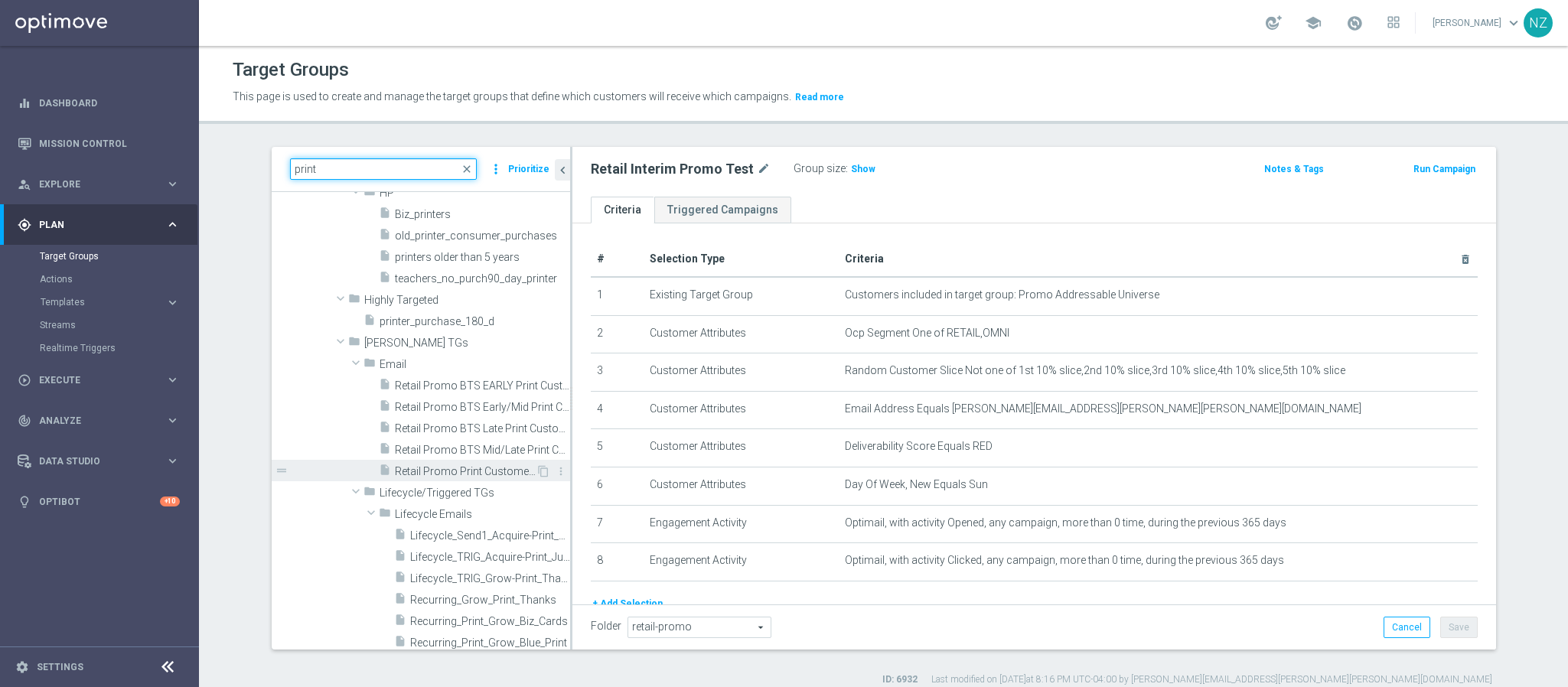
type input "print"
click at [406, 473] on span "Retail Promo Print Customers (June 2024)" at bounding box center [465, 471] width 141 height 13
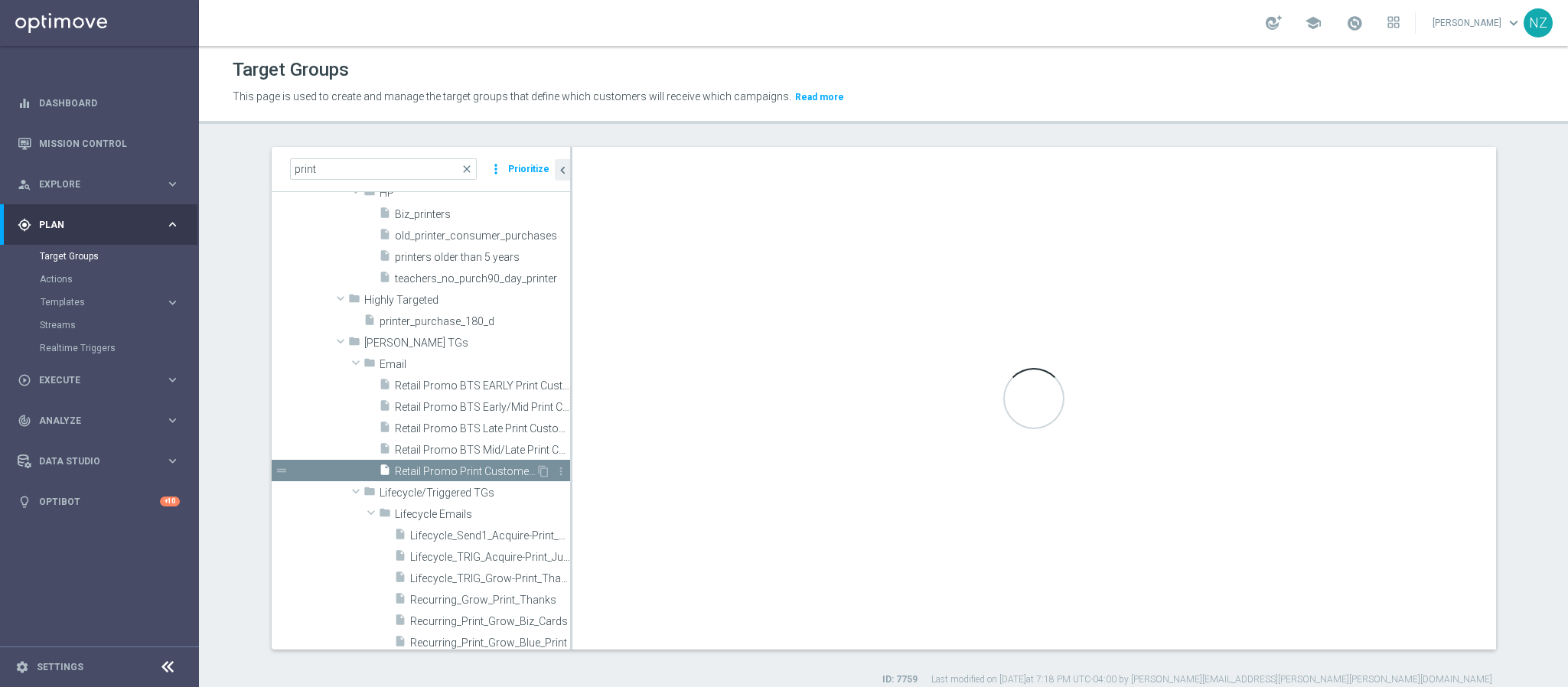
checkbox input "false"
type input "Email"
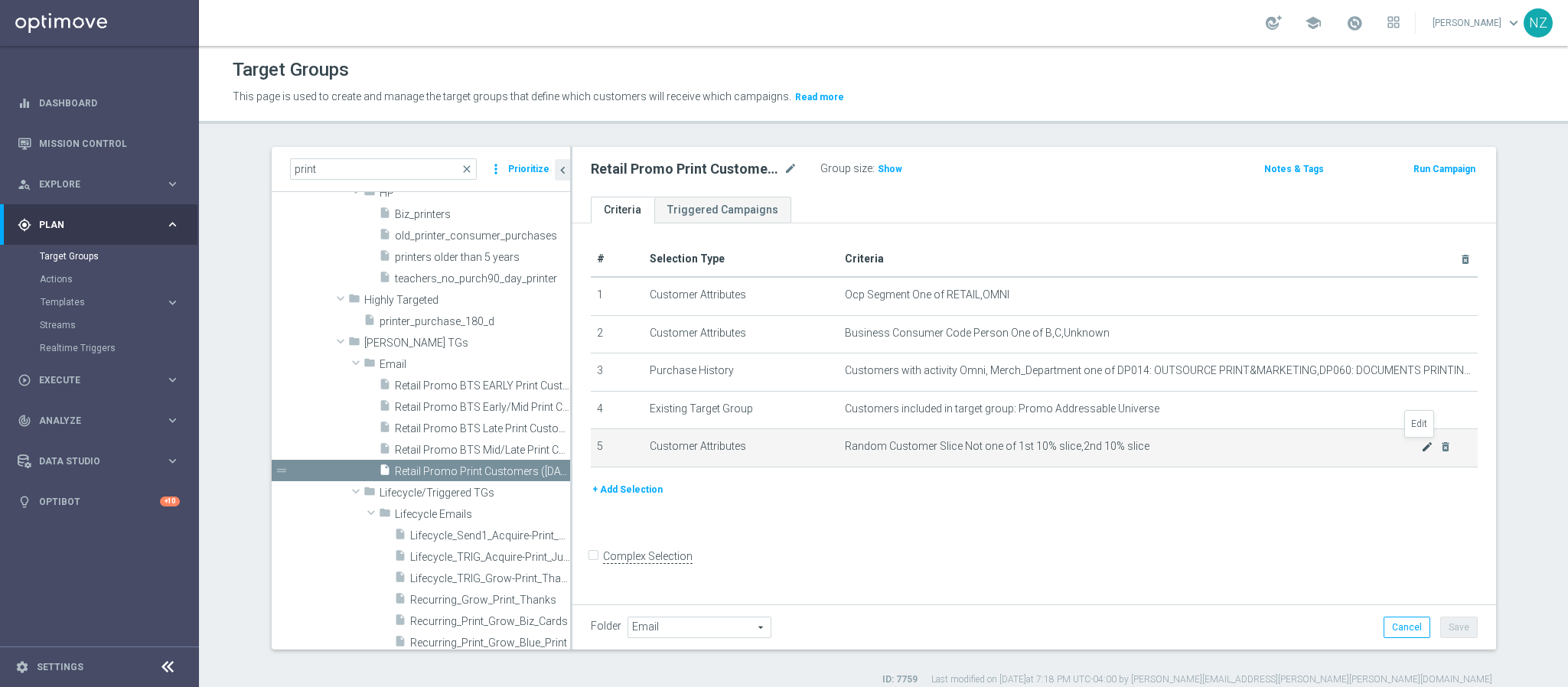
click at [1422, 444] on icon "mode_edit" at bounding box center [1428, 447] width 13 height 13
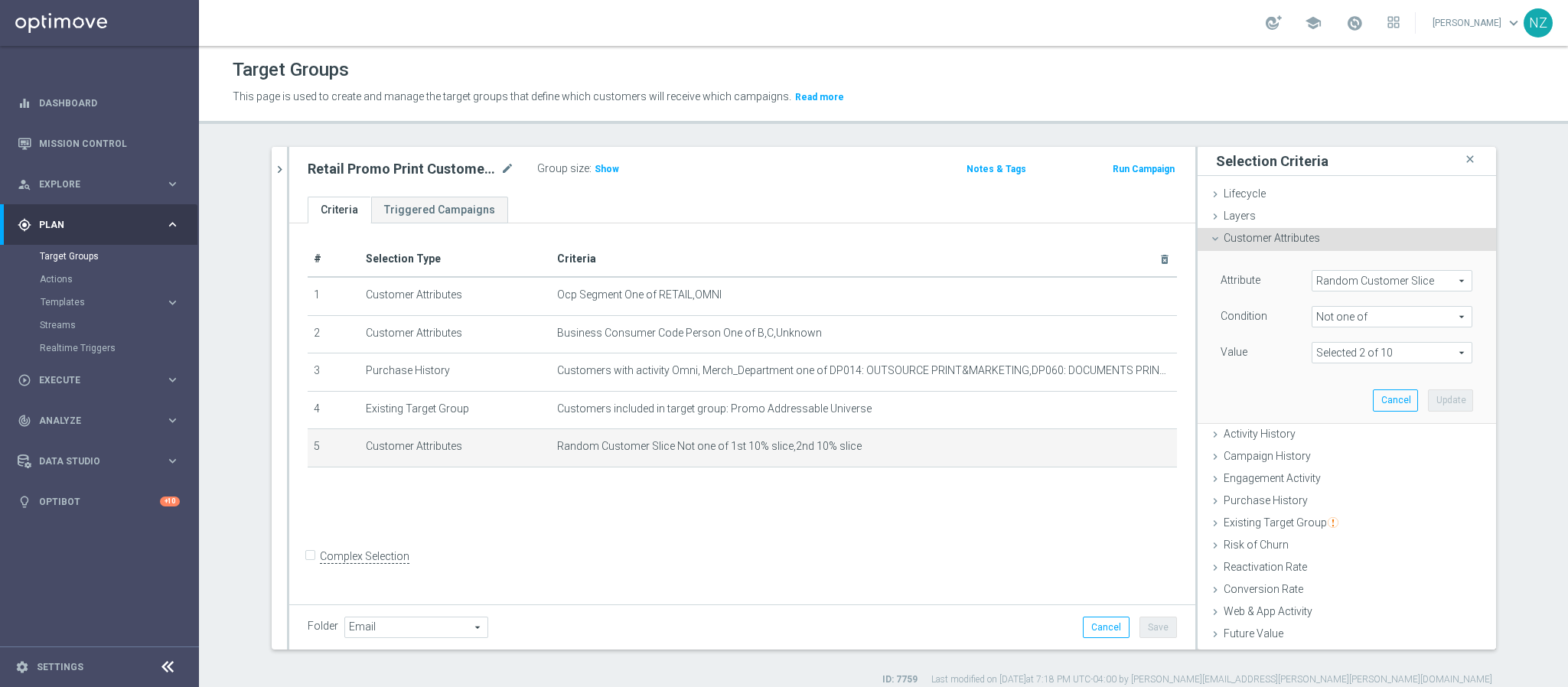
click at [1353, 354] on span at bounding box center [1392, 353] width 159 height 20
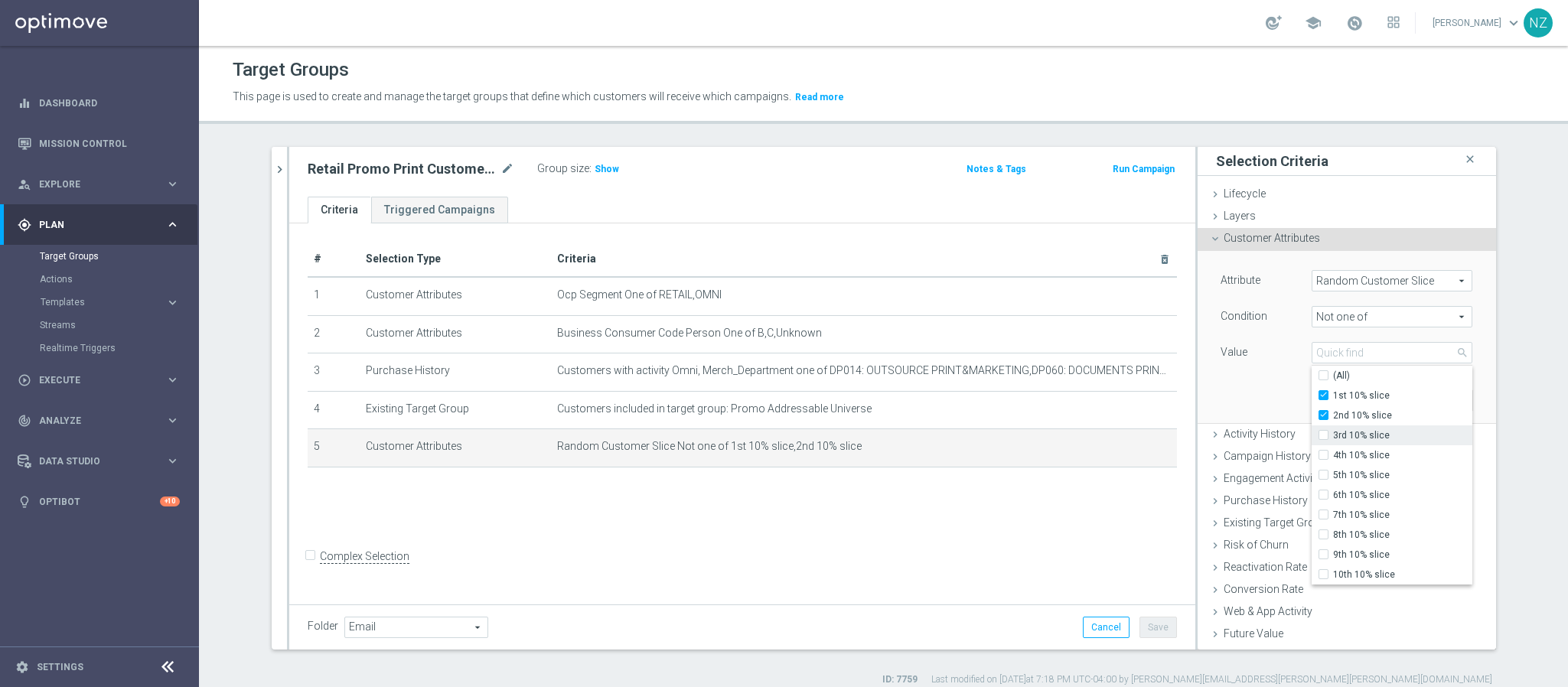
click at [1333, 437] on span "3rd 10% slice" at bounding box center [1403, 436] width 139 height 13
click at [1327, 437] on input "3rd 10% slice" at bounding box center [1328, 435] width 10 height 10
checkbox input "true"
type input "Selected 3 of 10"
click at [1333, 457] on span "4th 10% slice" at bounding box center [1403, 456] width 139 height 13
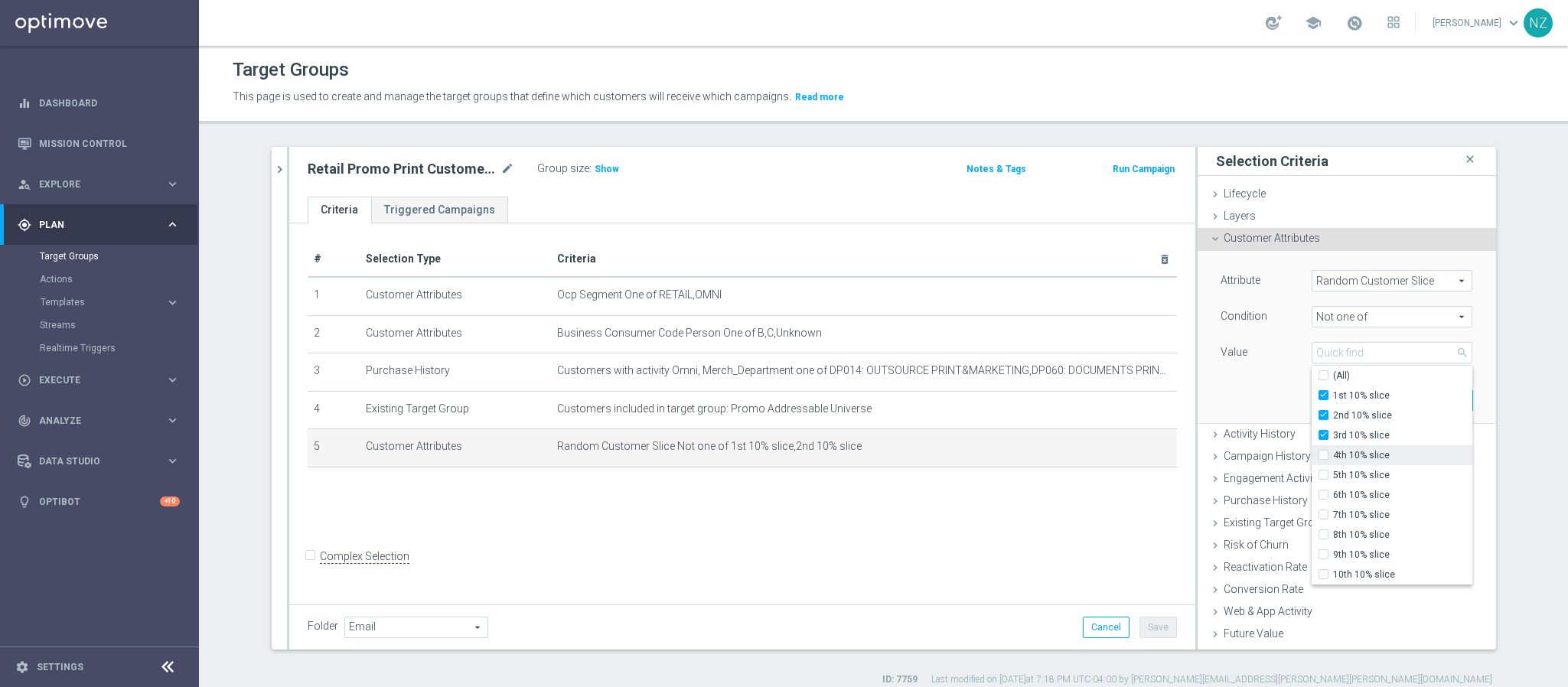
click at [1328, 457] on input "4th 10% slice" at bounding box center [1328, 456] width 10 height 10
checkbox input "true"
type input "Selected 4 of 10"
click at [1333, 471] on span "5th 10% slice" at bounding box center [1403, 475] width 139 height 13
click at [1333, 471] on input "5th 10% slice" at bounding box center [1328, 475] width 10 height 10
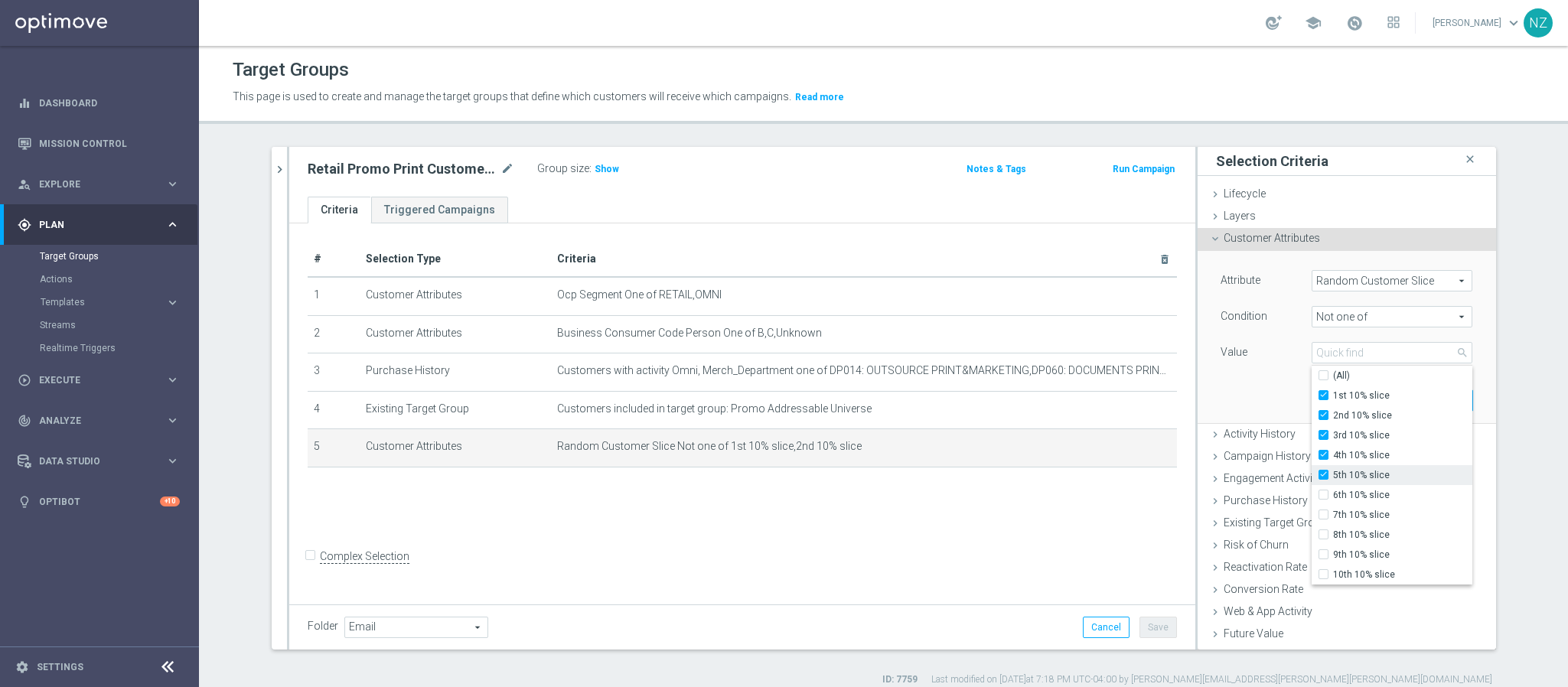
checkbox input "true"
type input "Selected 5 of 10"
click at [1226, 391] on div "Attribute Random Customer Slice Random Customer Slice arrow_drop_down search Co…" at bounding box center [1347, 337] width 276 height 172
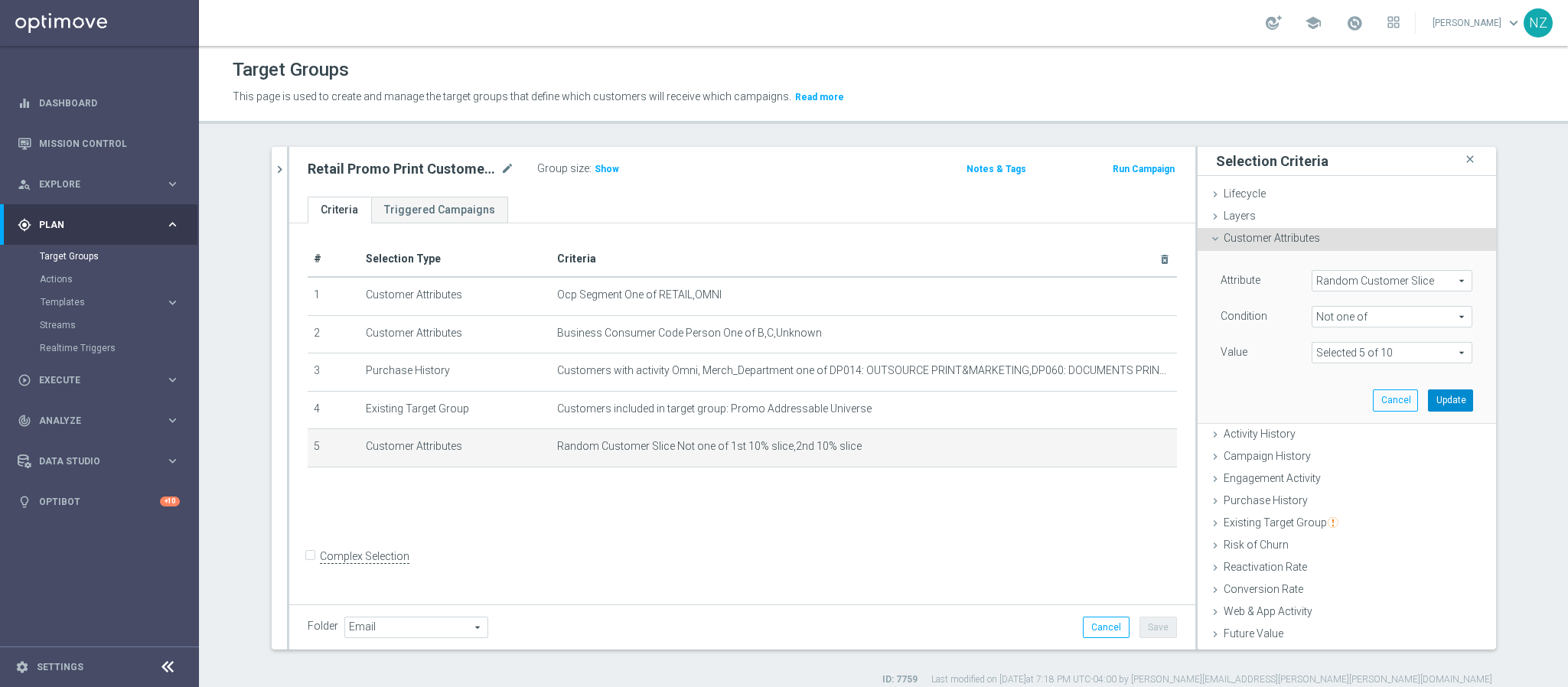
click at [1429, 398] on button "Update" at bounding box center [1451, 400] width 45 height 21
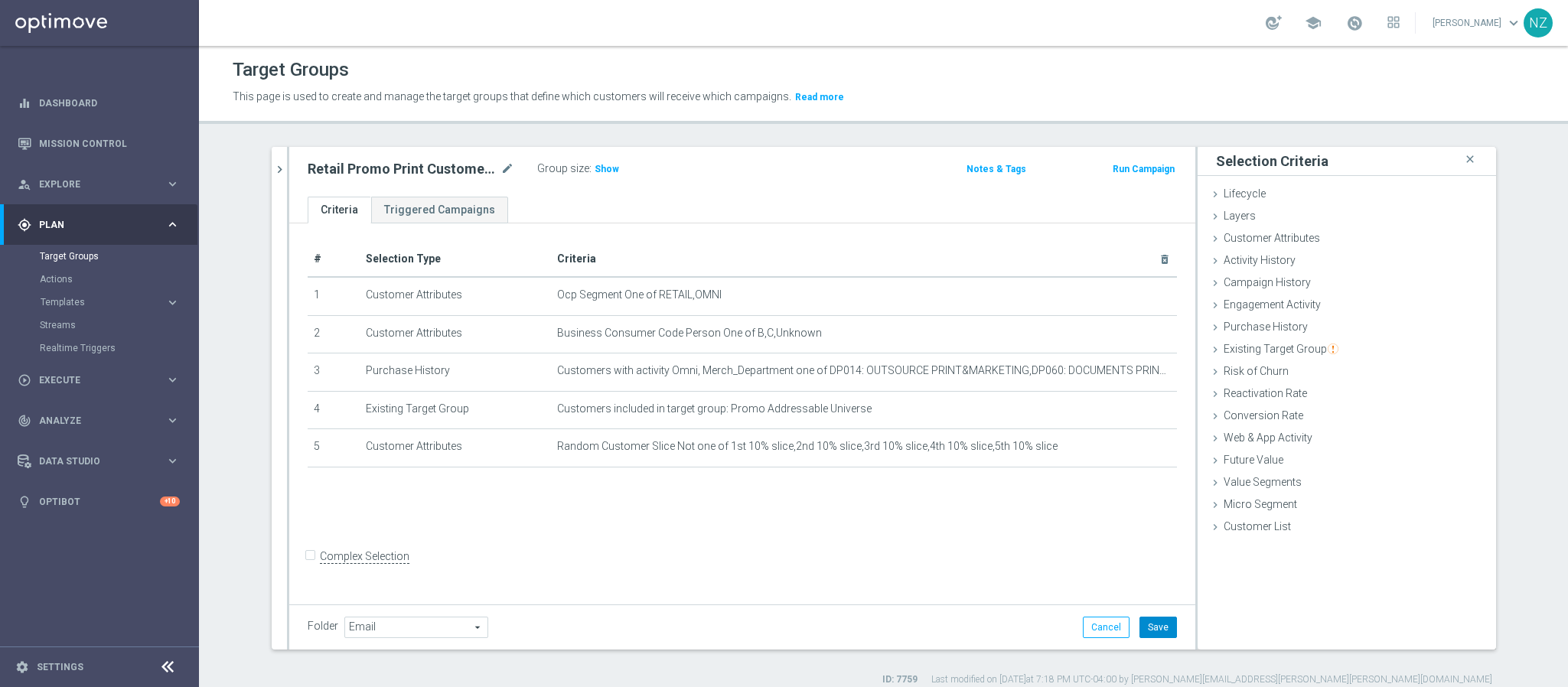
click at [1140, 629] on button "Save" at bounding box center [1159, 627] width 38 height 21
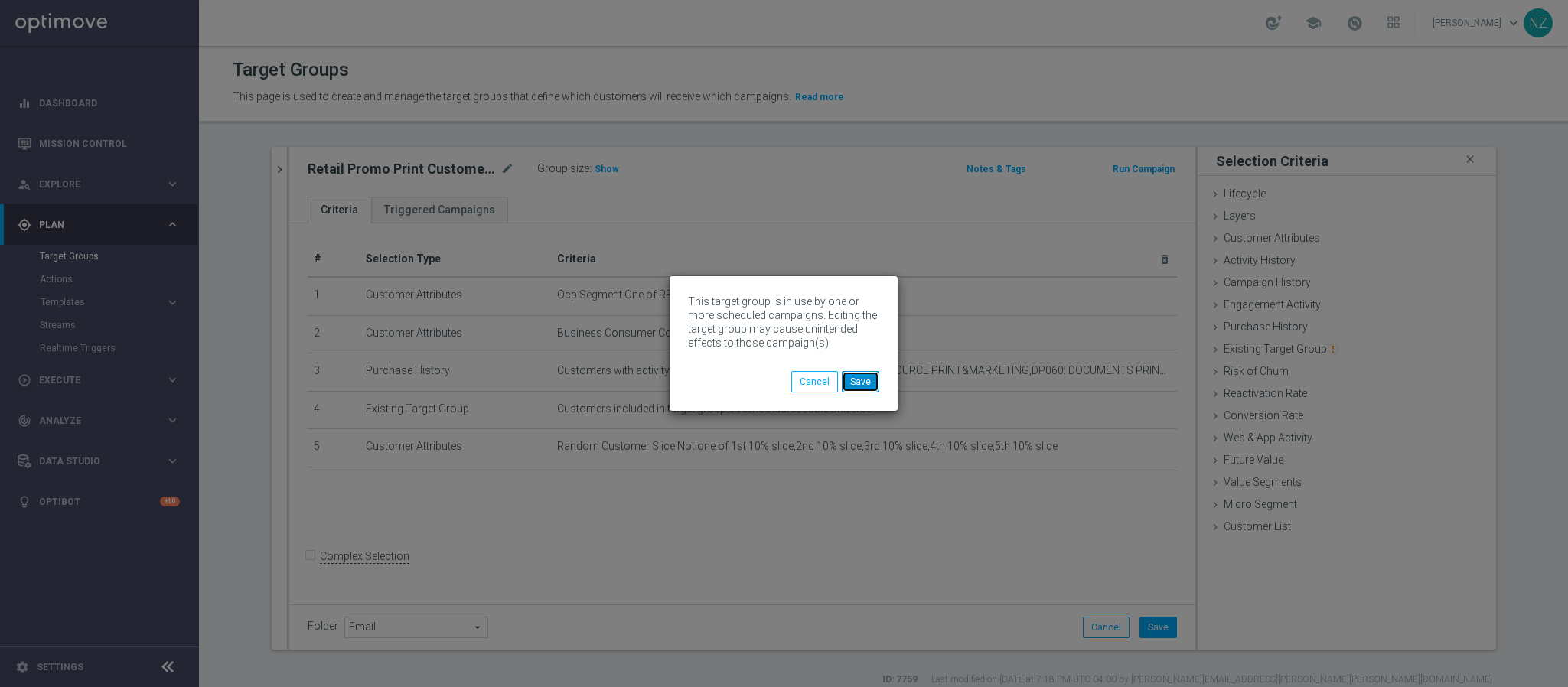
click at [868, 386] on button "Save" at bounding box center [861, 382] width 38 height 21
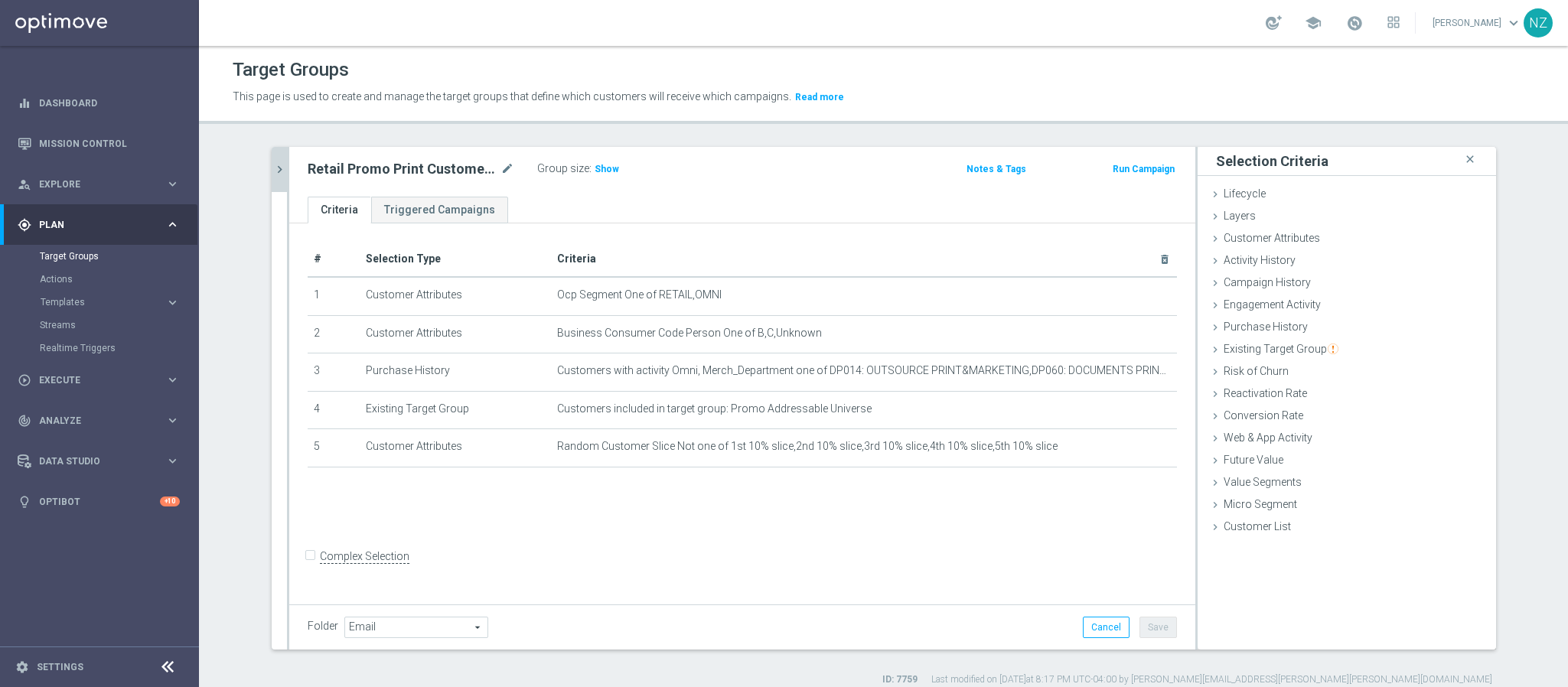
click at [274, 168] on icon "chevron_right" at bounding box center [279, 169] width 14 height 14
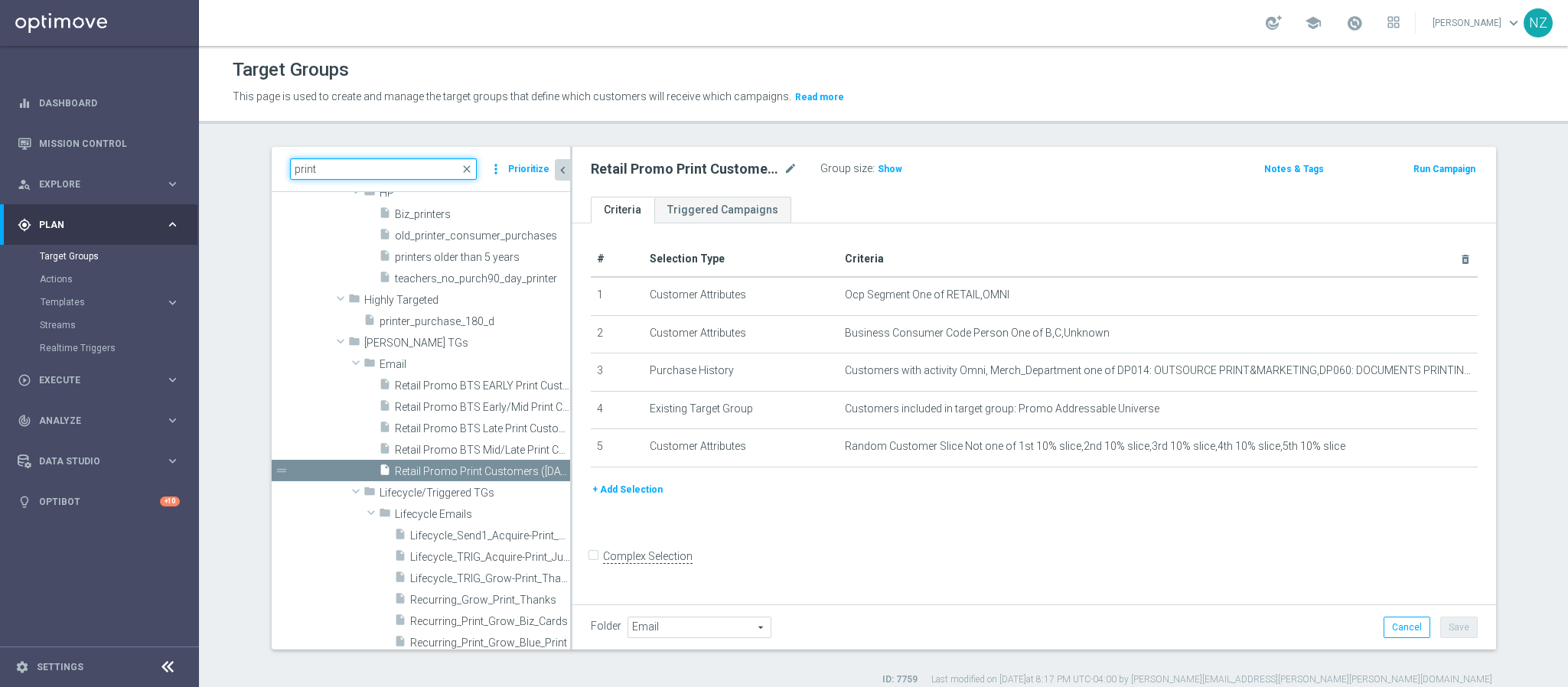
drag, startPoint x: 318, startPoint y: 168, endPoint x: 220, endPoint y: 168, distance: 98.0
click at [220, 168] on section "print close more_vert Prioritize Customer Target Groups library_add create_new_…" at bounding box center [884, 417] width 1370 height 540
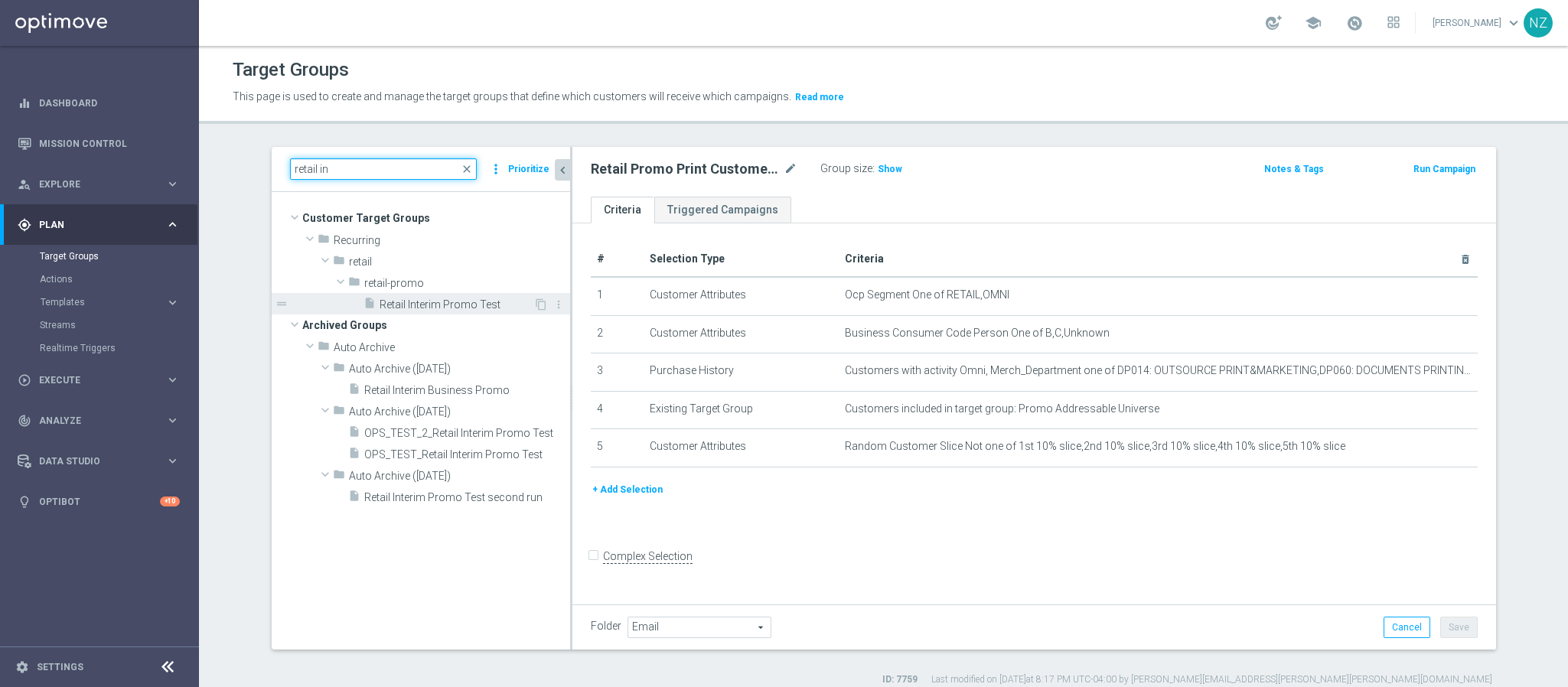
type input "retail in"
click at [464, 296] on div "insert_drive_file Retail Interim Promo Test" at bounding box center [449, 303] width 170 height 21
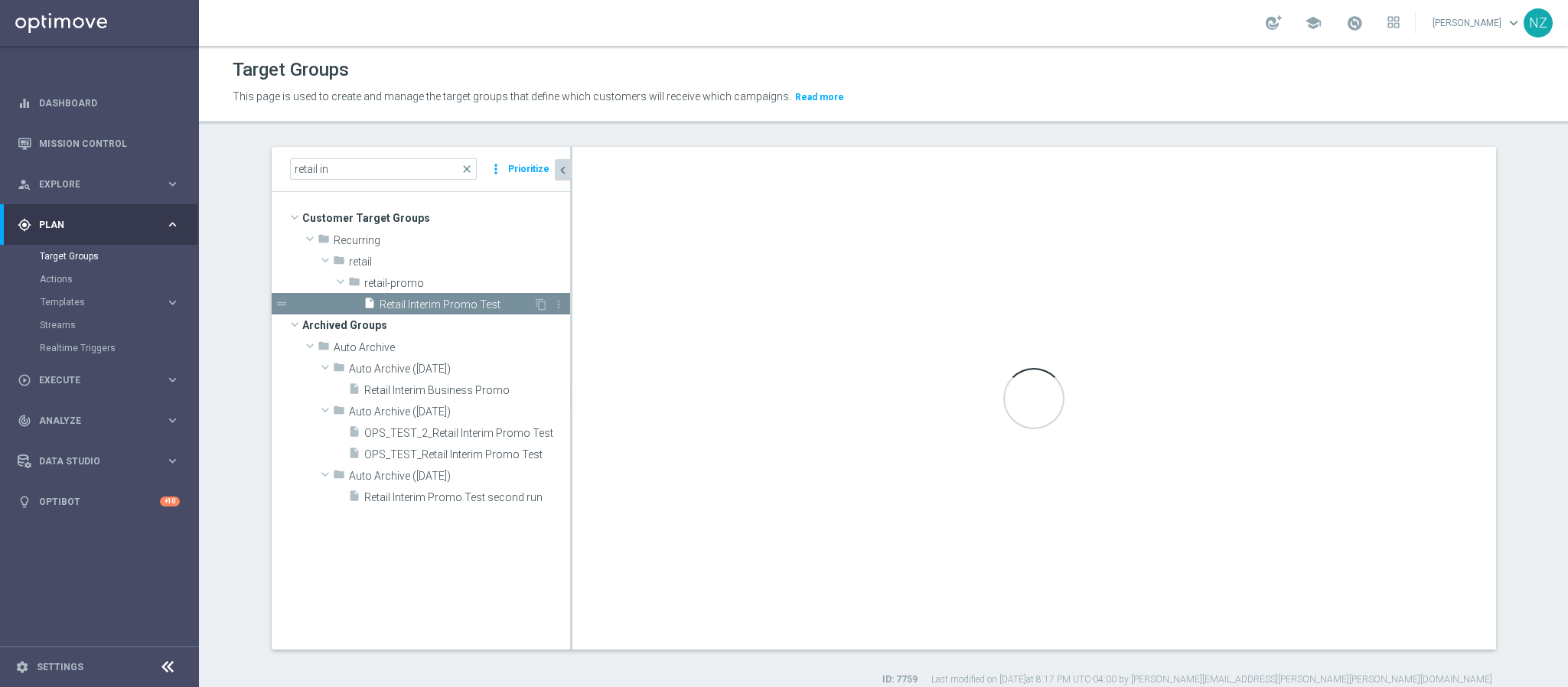
checkbox input "true"
type input "retail-promo"
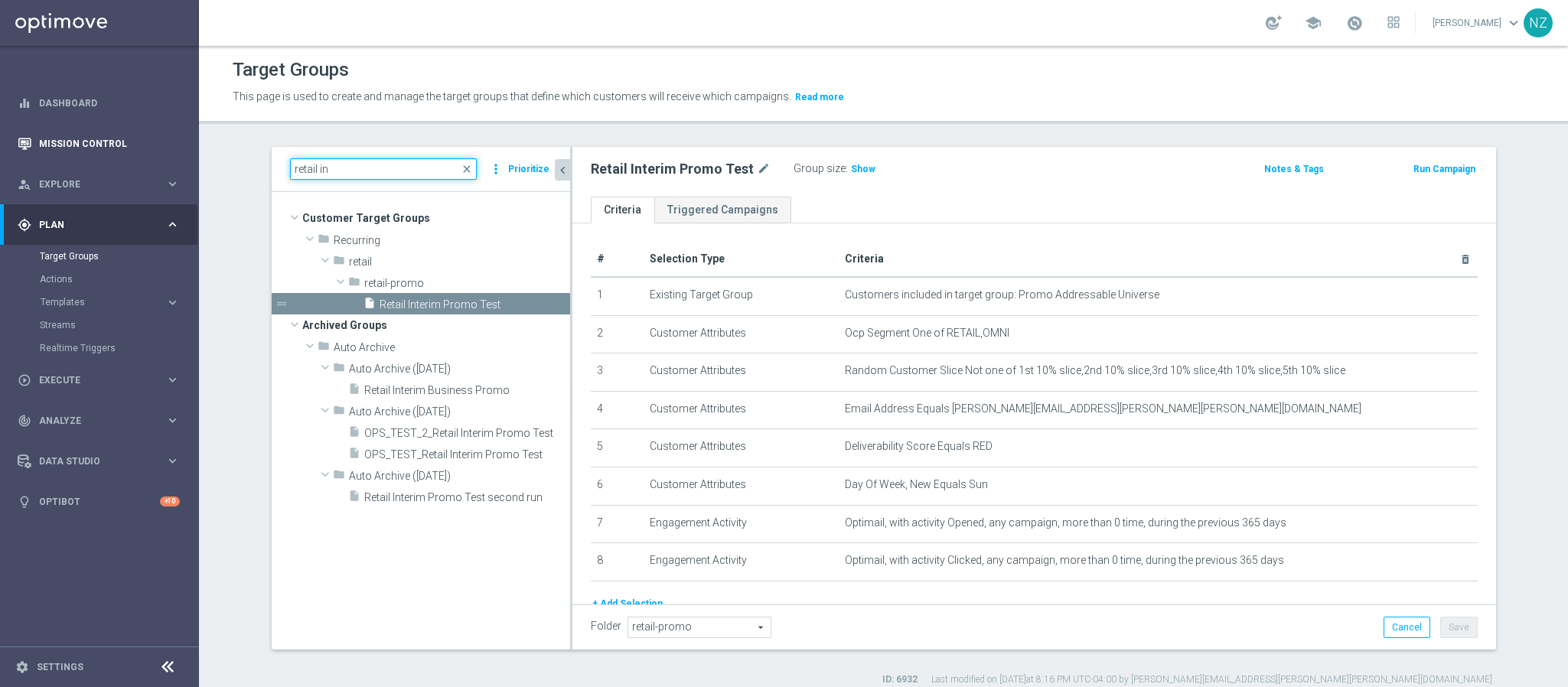
drag, startPoint x: 333, startPoint y: 164, endPoint x: 194, endPoint y: 156, distance: 139.2
click at [194, 156] on main "equalizer Dashboard Mission Control" at bounding box center [784, 343] width 1568 height 687
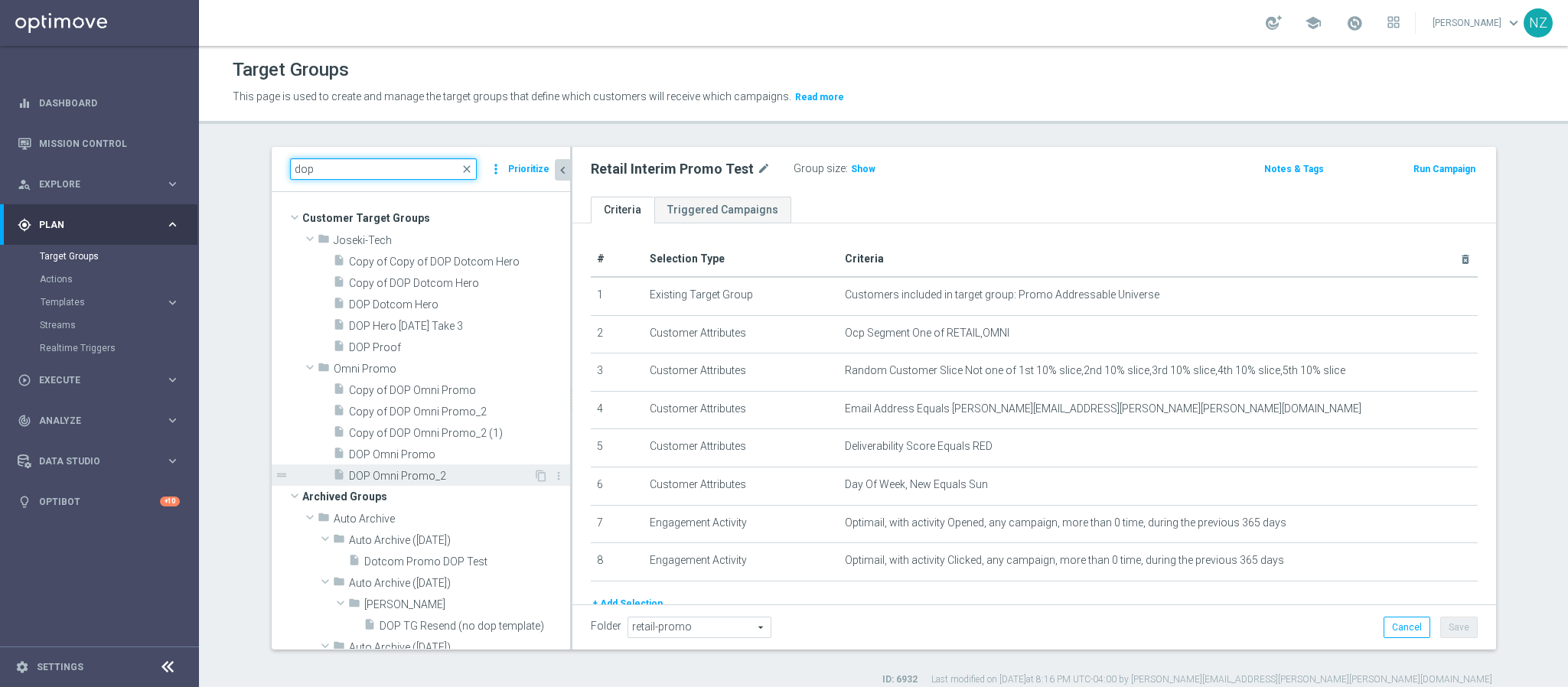
type input "dop"
click at [391, 470] on span "DOP Omni Promo_2" at bounding box center [441, 476] width 184 height 13
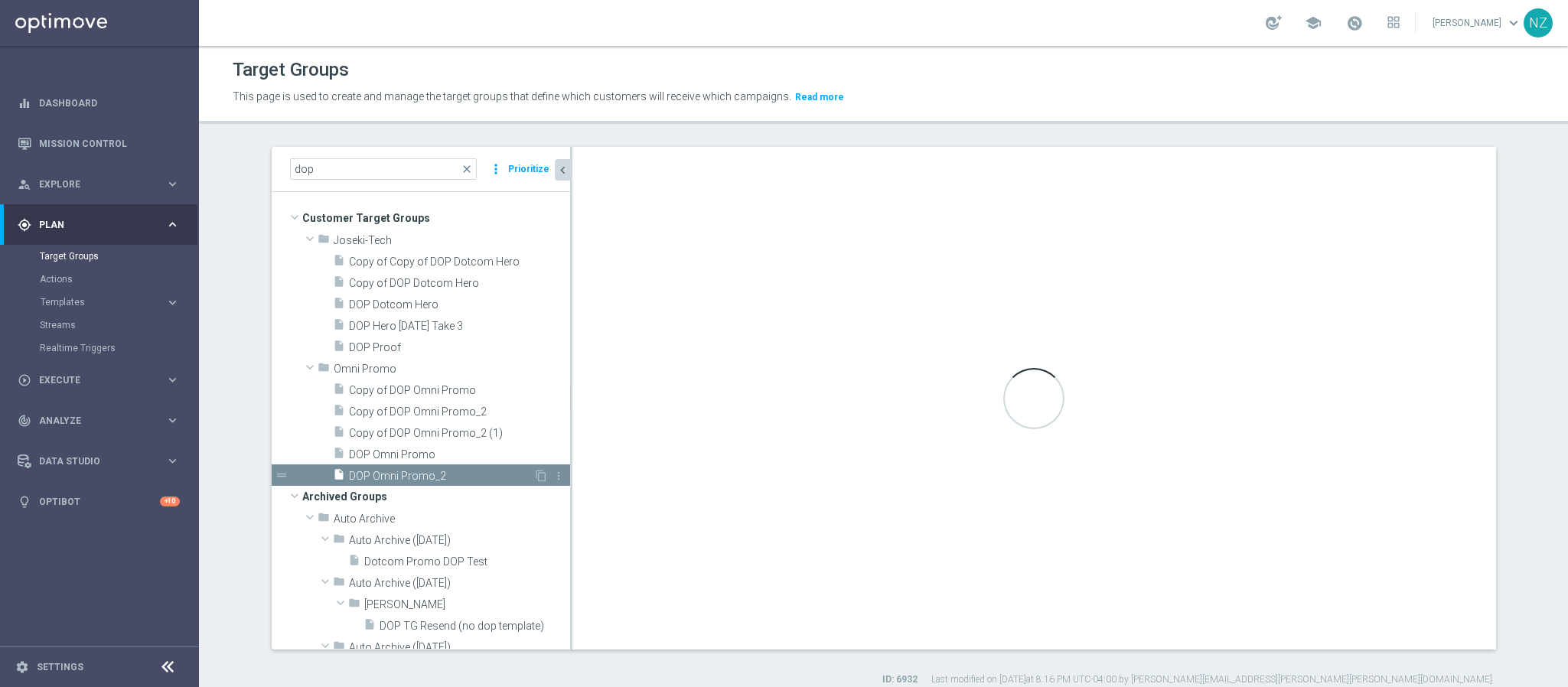
type input "Omni Promo"
type textarea "(1 and (5 or (6 and 7) or (8 and ((9 and 10) or 12)))) or (2 and 11 and 14 and …"
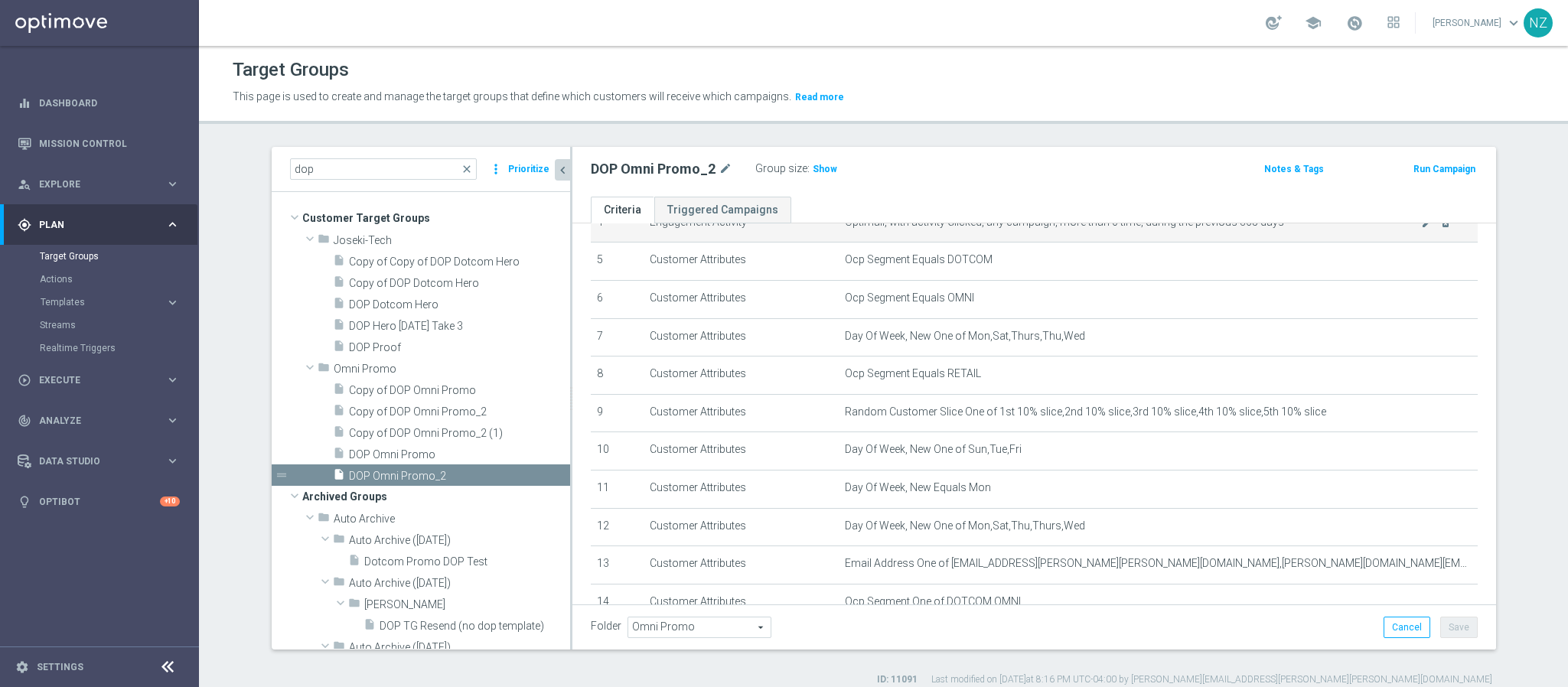
scroll to position [230, 0]
